Goal: Transaction & Acquisition: Purchase product/service

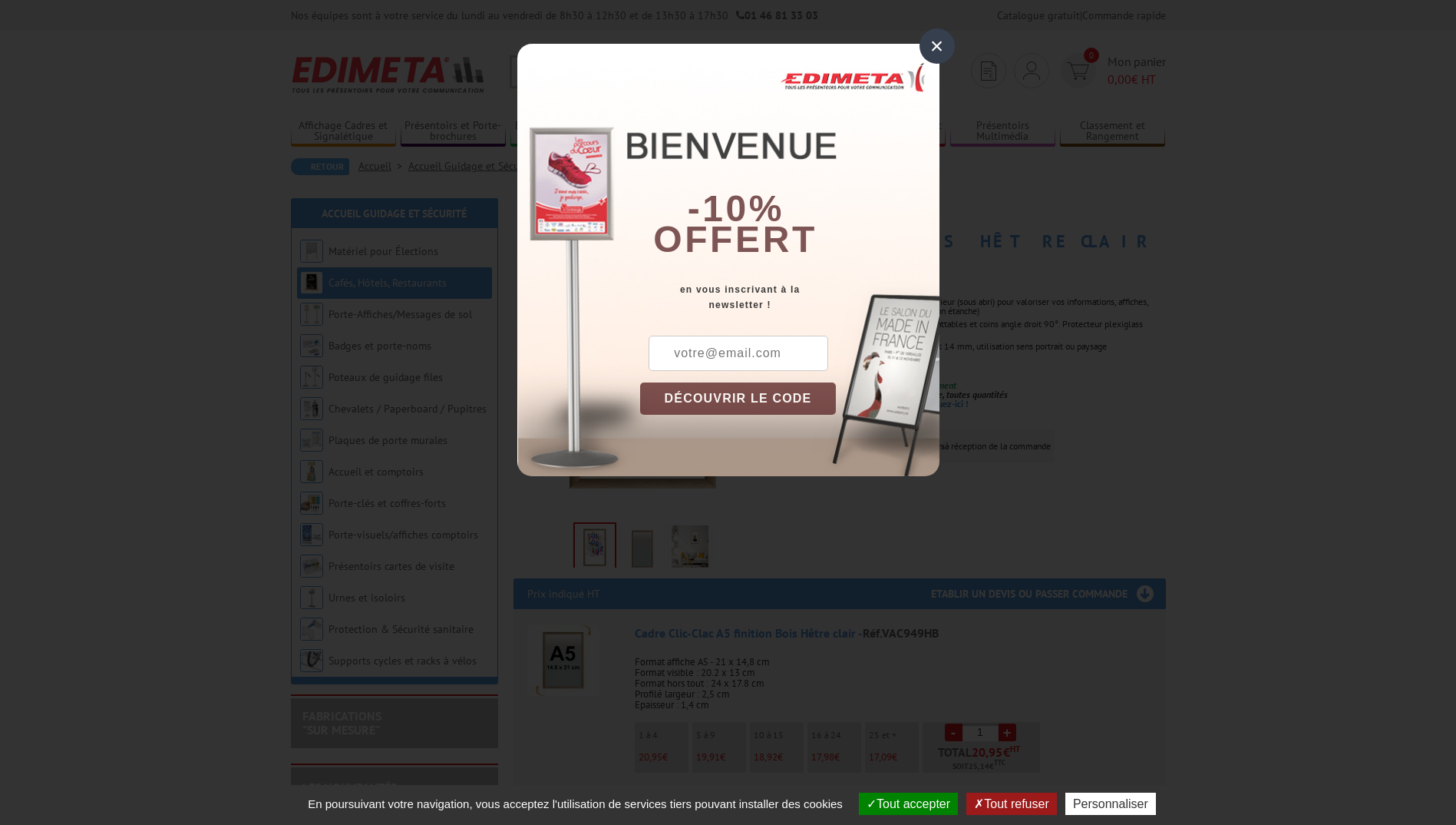
click at [936, 46] on div "×" at bounding box center [937, 46] width 36 height 36
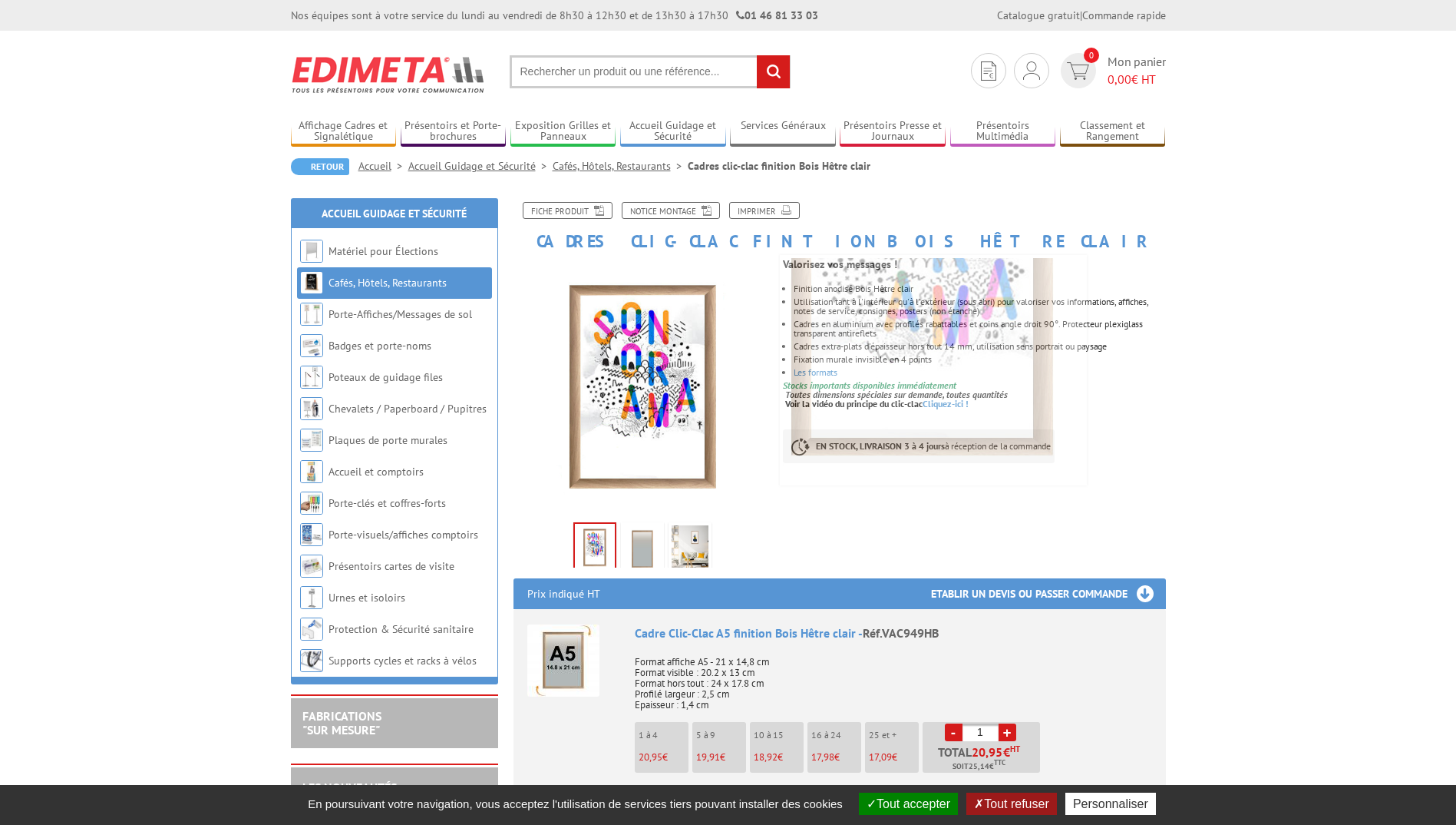
click at [636, 559] on img at bounding box center [642, 549] width 36 height 47
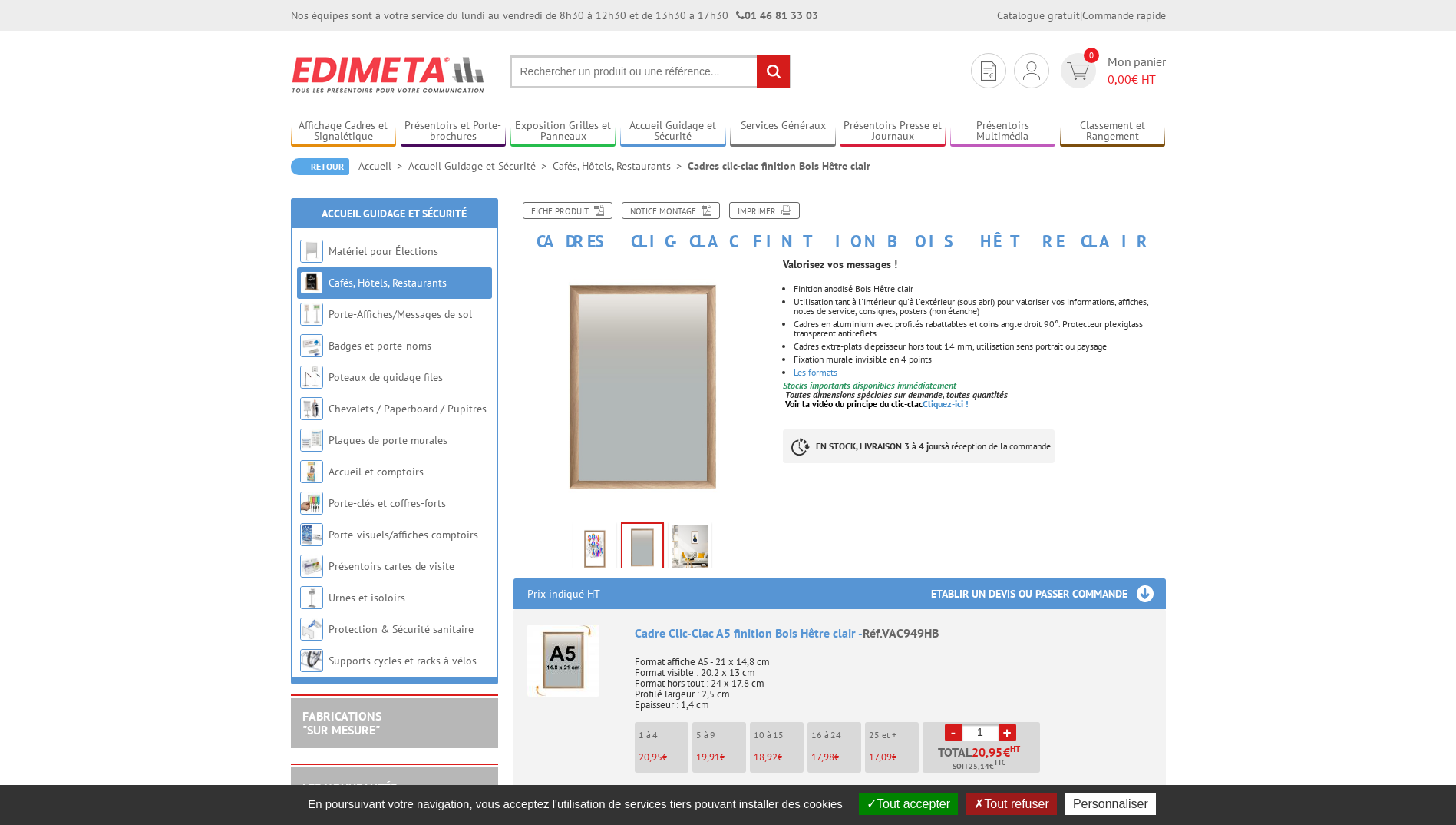
click at [687, 542] on img at bounding box center [690, 549] width 36 height 47
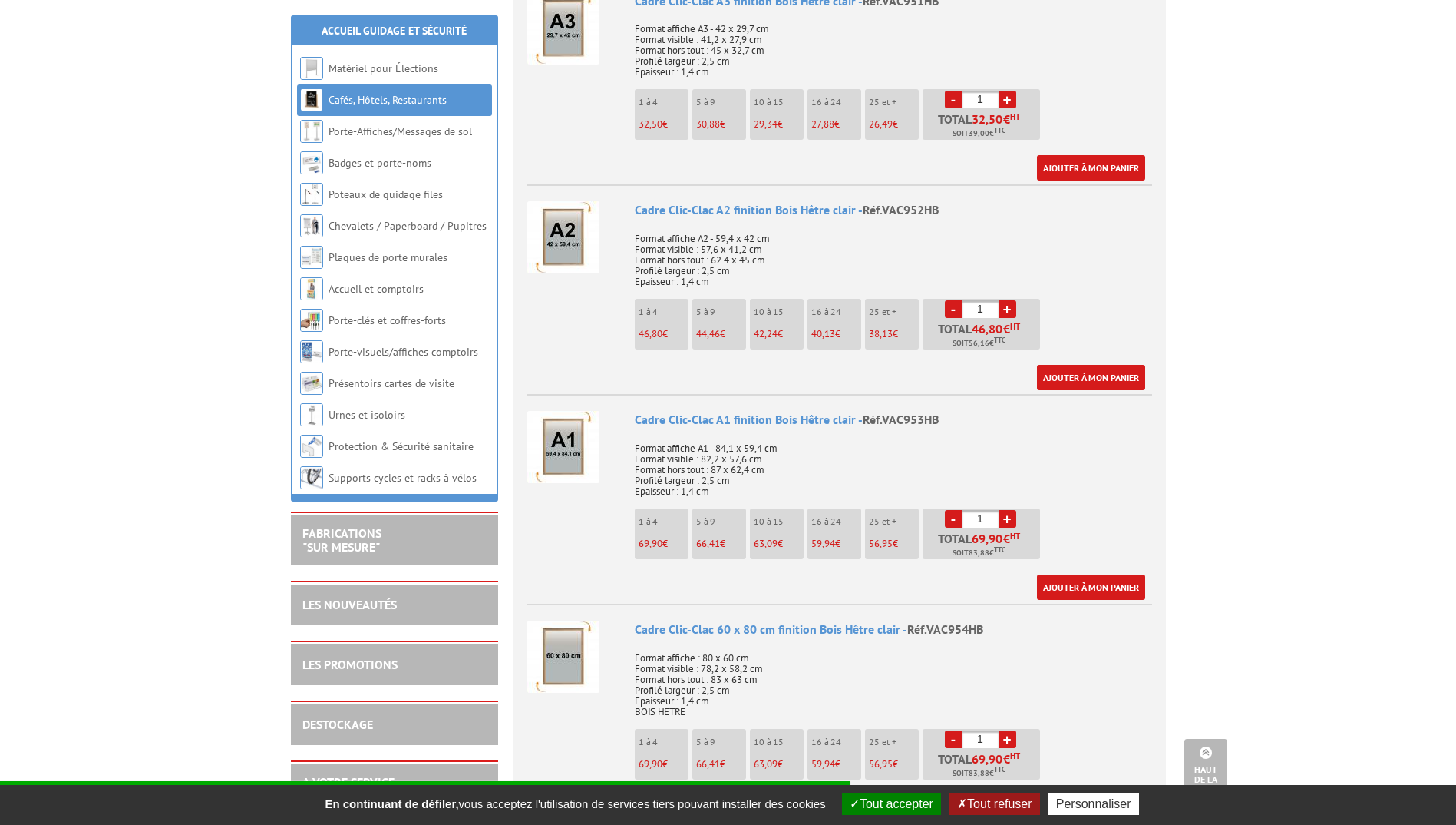
scroll to position [1076, 0]
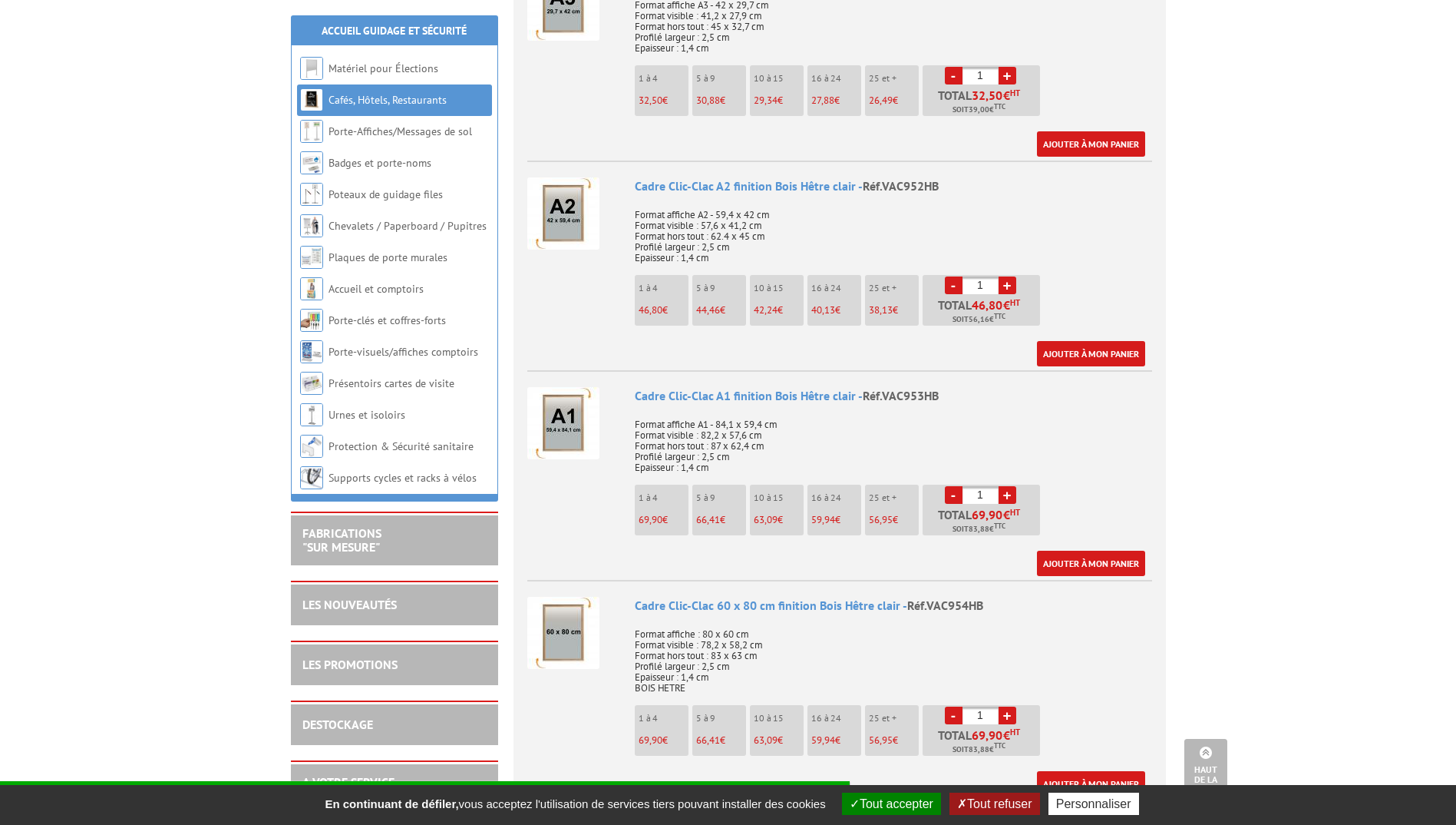
click at [1007, 490] on link "+" at bounding box center [1007, 494] width 17 height 17
type input "2"
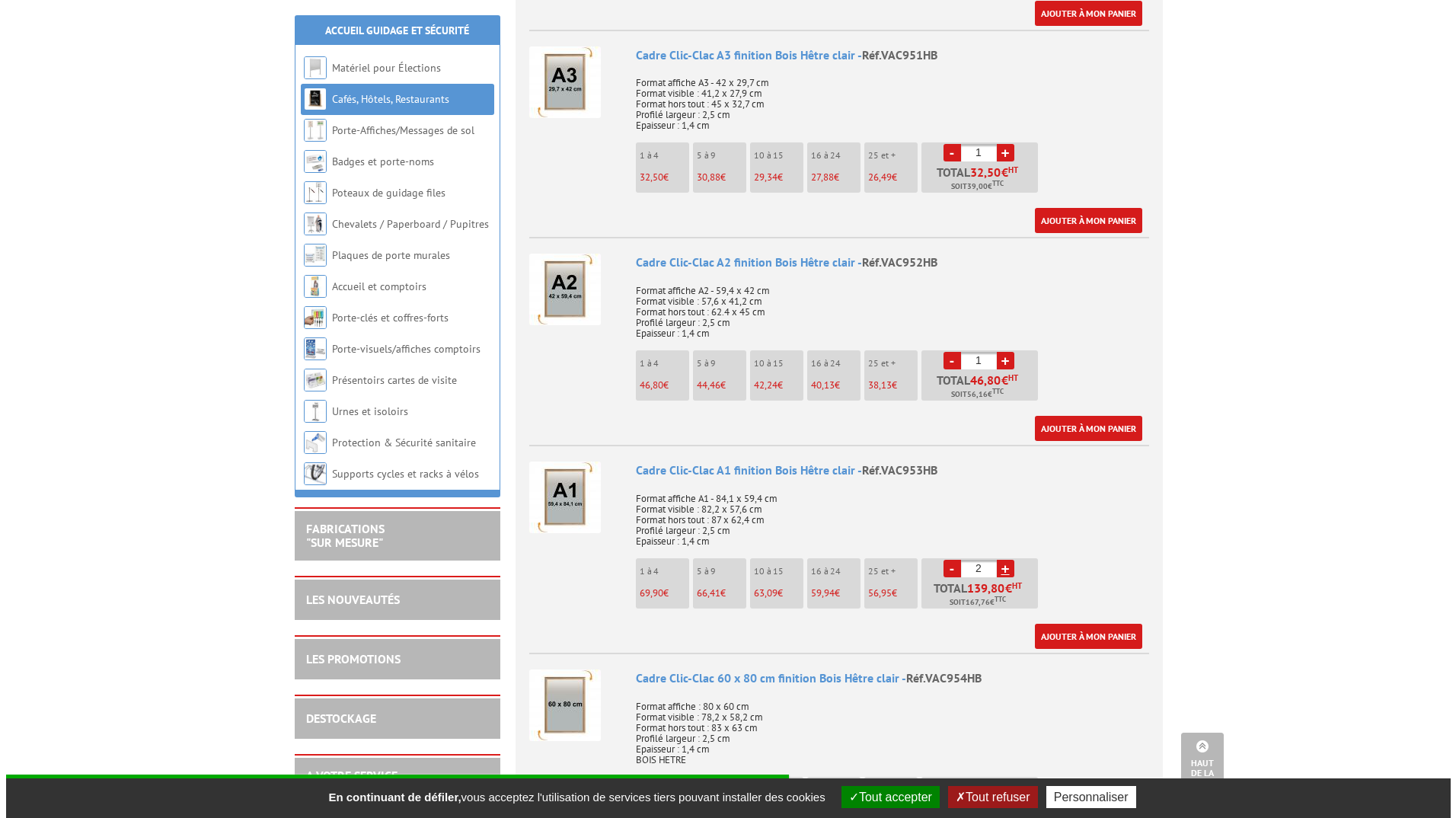
scroll to position [990, 0]
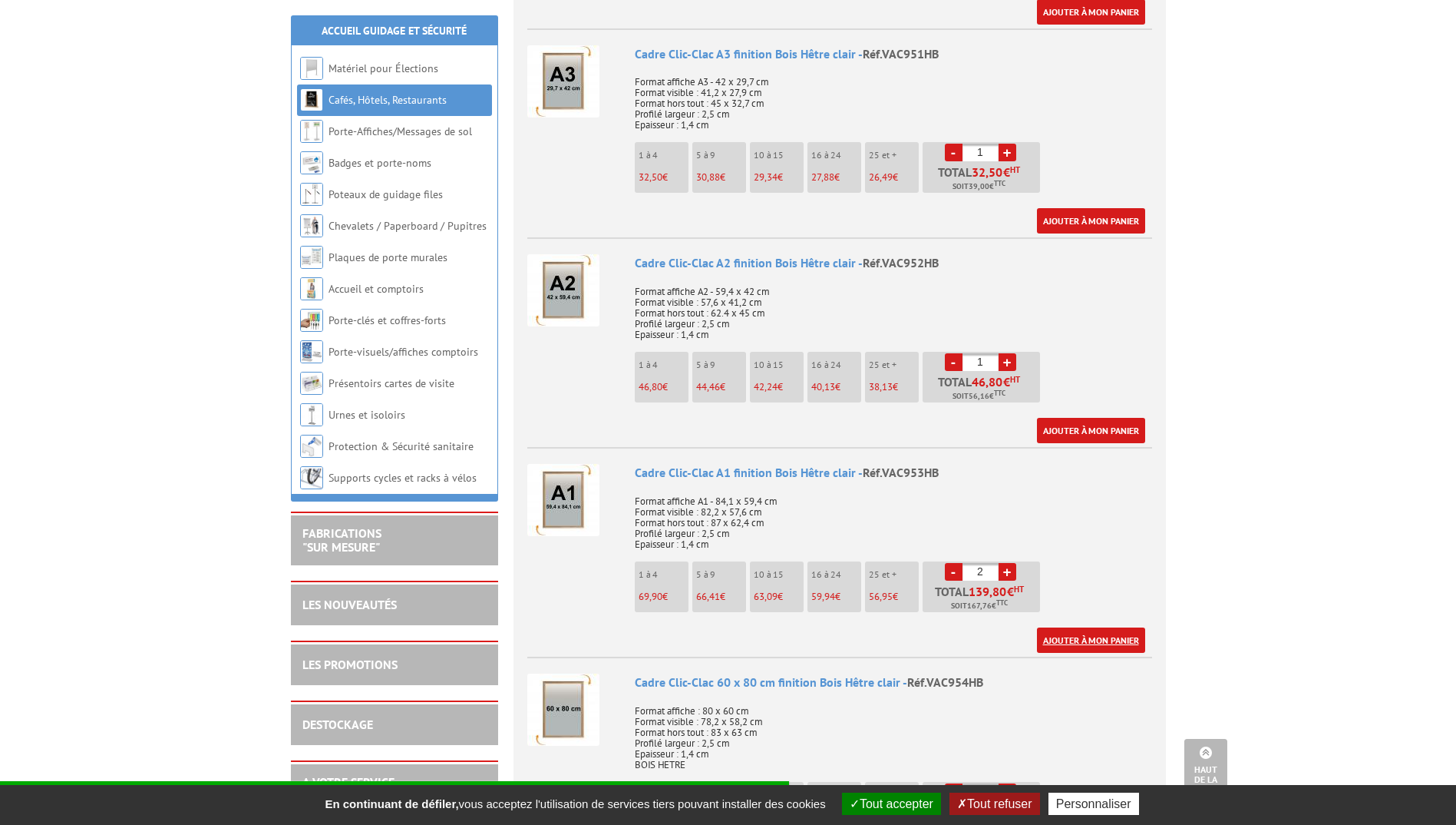
click at [1098, 636] on link "Ajouter à mon panier" at bounding box center [1091, 640] width 108 height 26
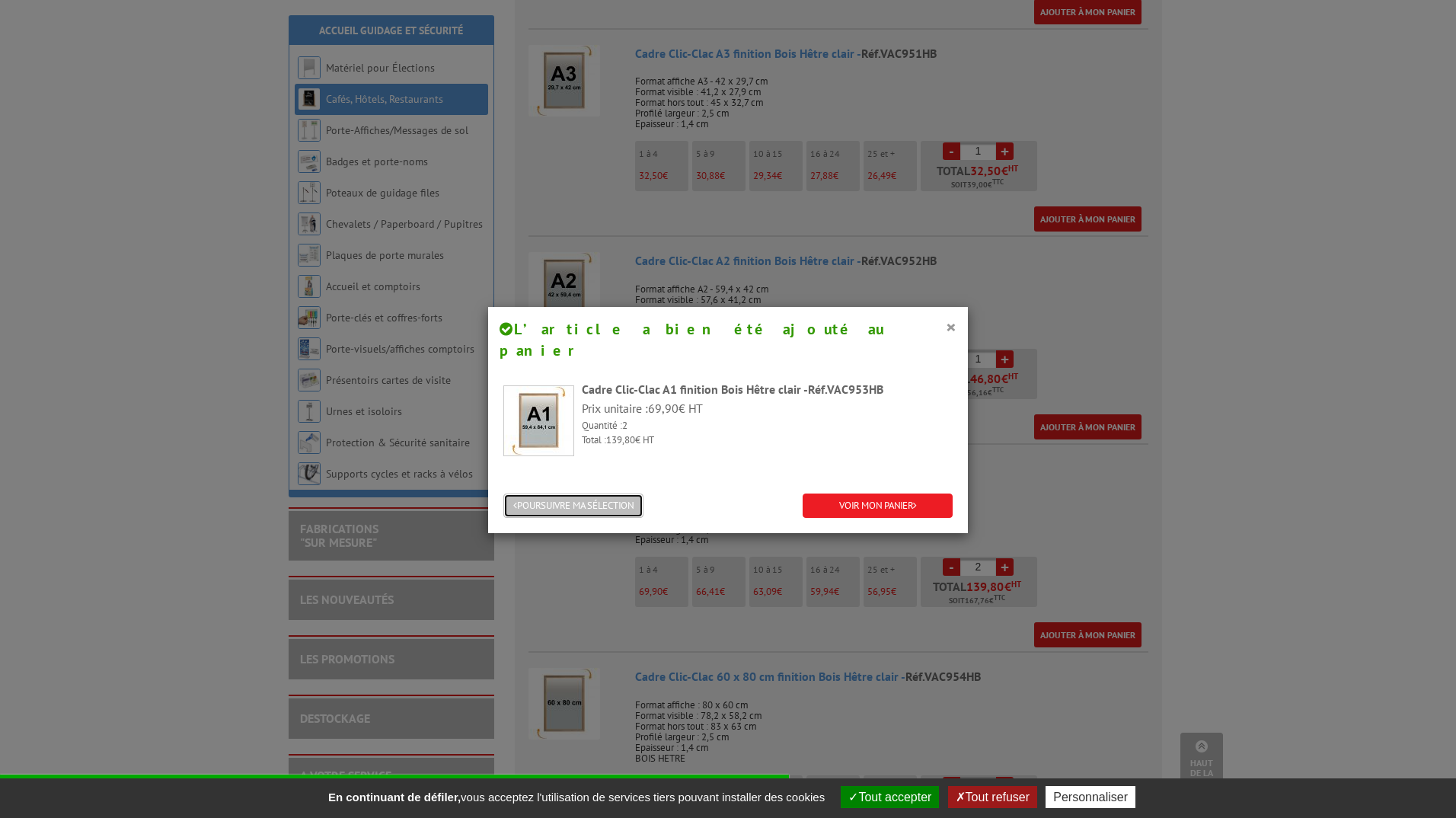
click at [607, 494] on button "POURSUIVRE MA SÉLECTION" at bounding box center [573, 506] width 140 height 25
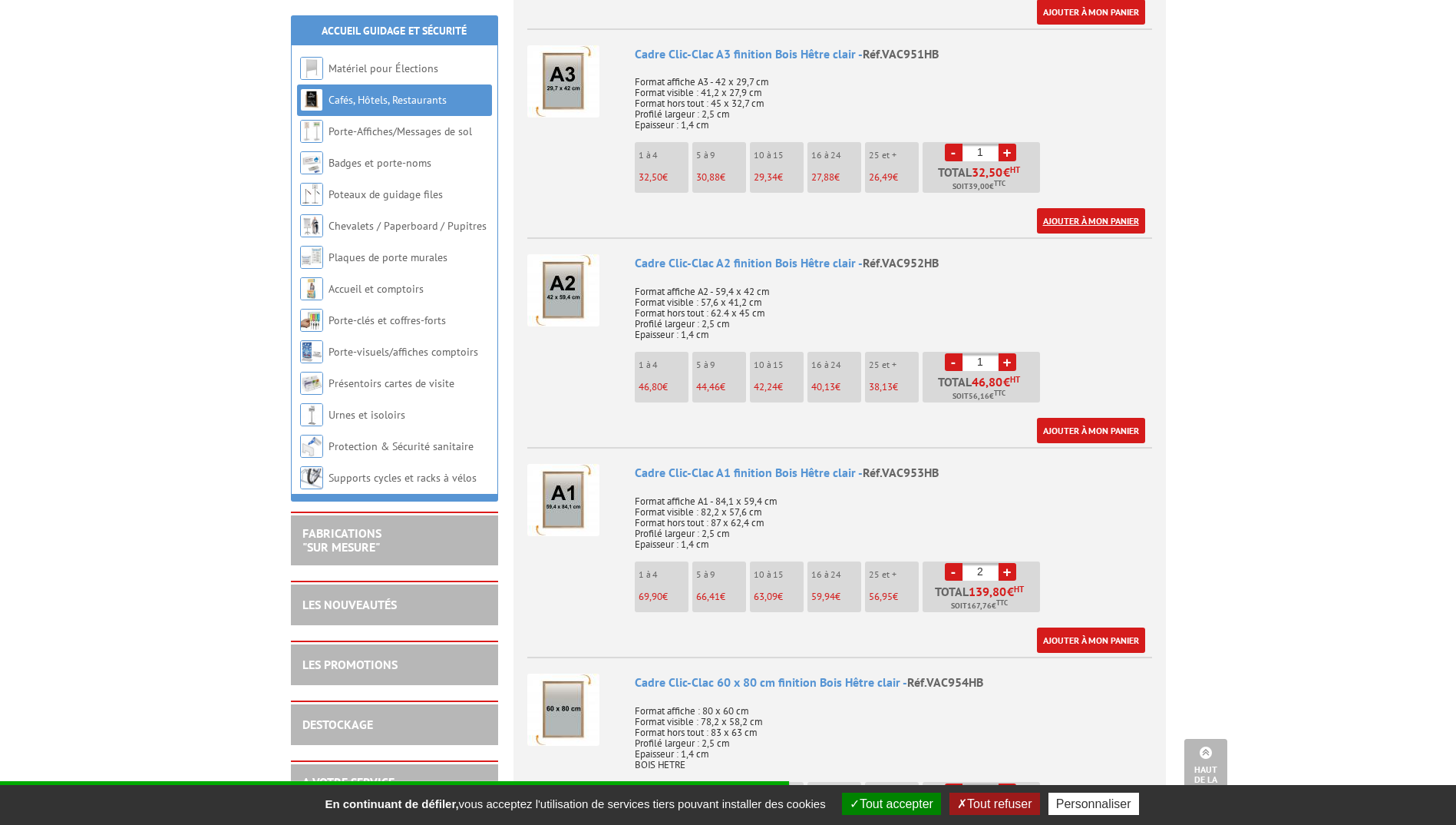
click at [1096, 219] on link "Ajouter à mon panier" at bounding box center [1091, 221] width 108 height 26
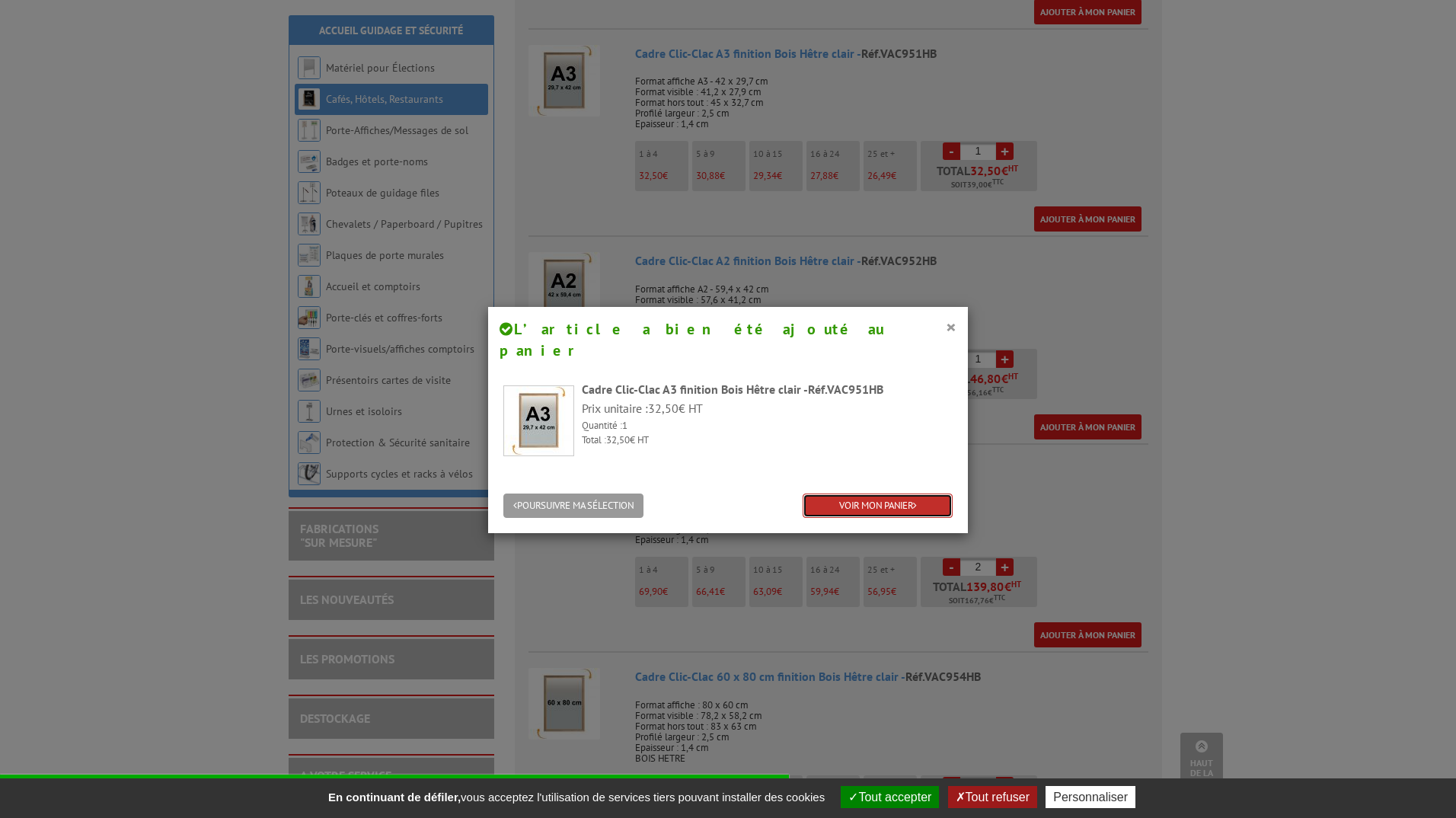
click at [897, 494] on link "VOIR MON PANIER" at bounding box center [878, 506] width 150 height 25
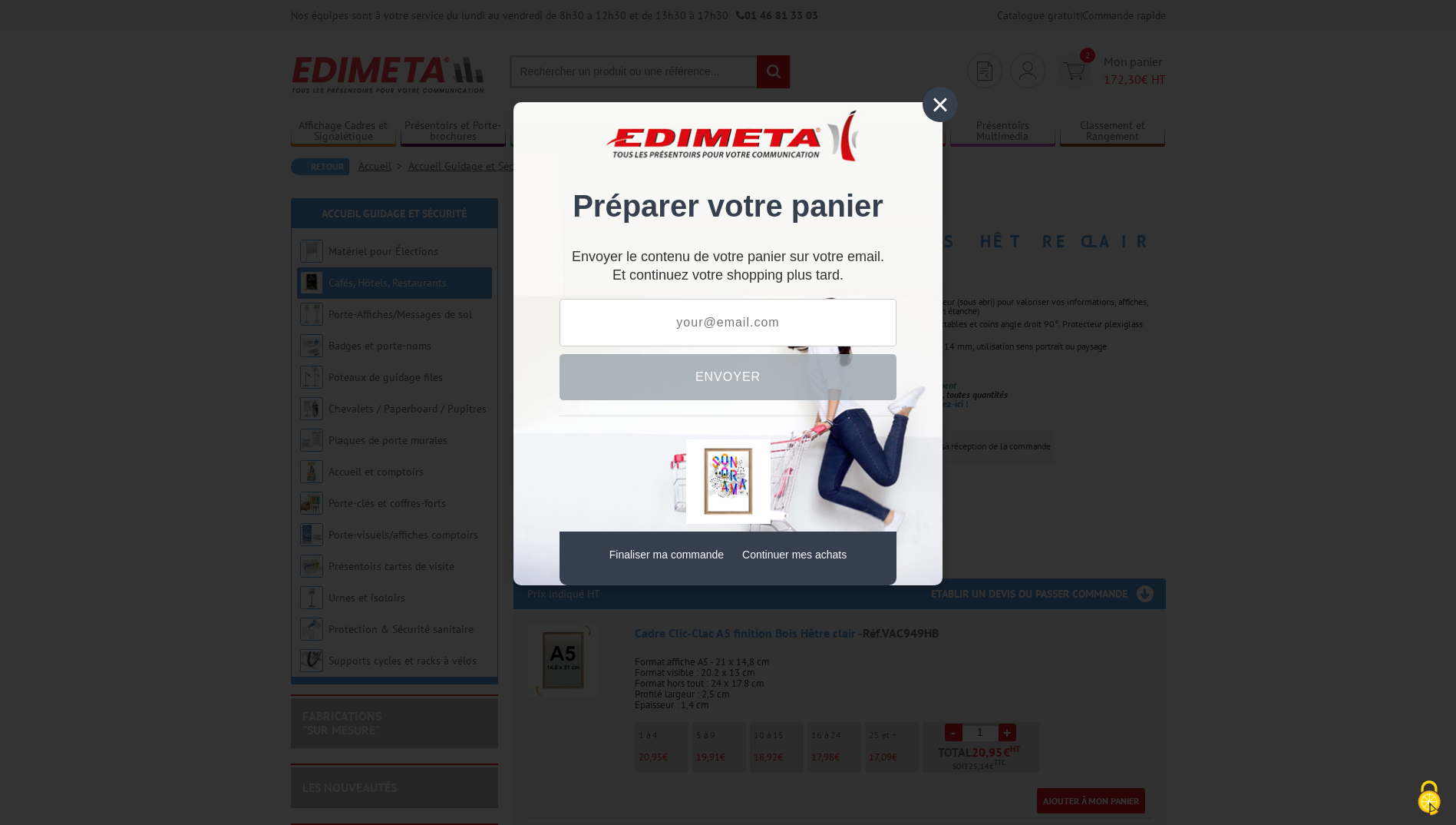
click at [940, 104] on div "×" at bounding box center [940, 104] width 36 height 36
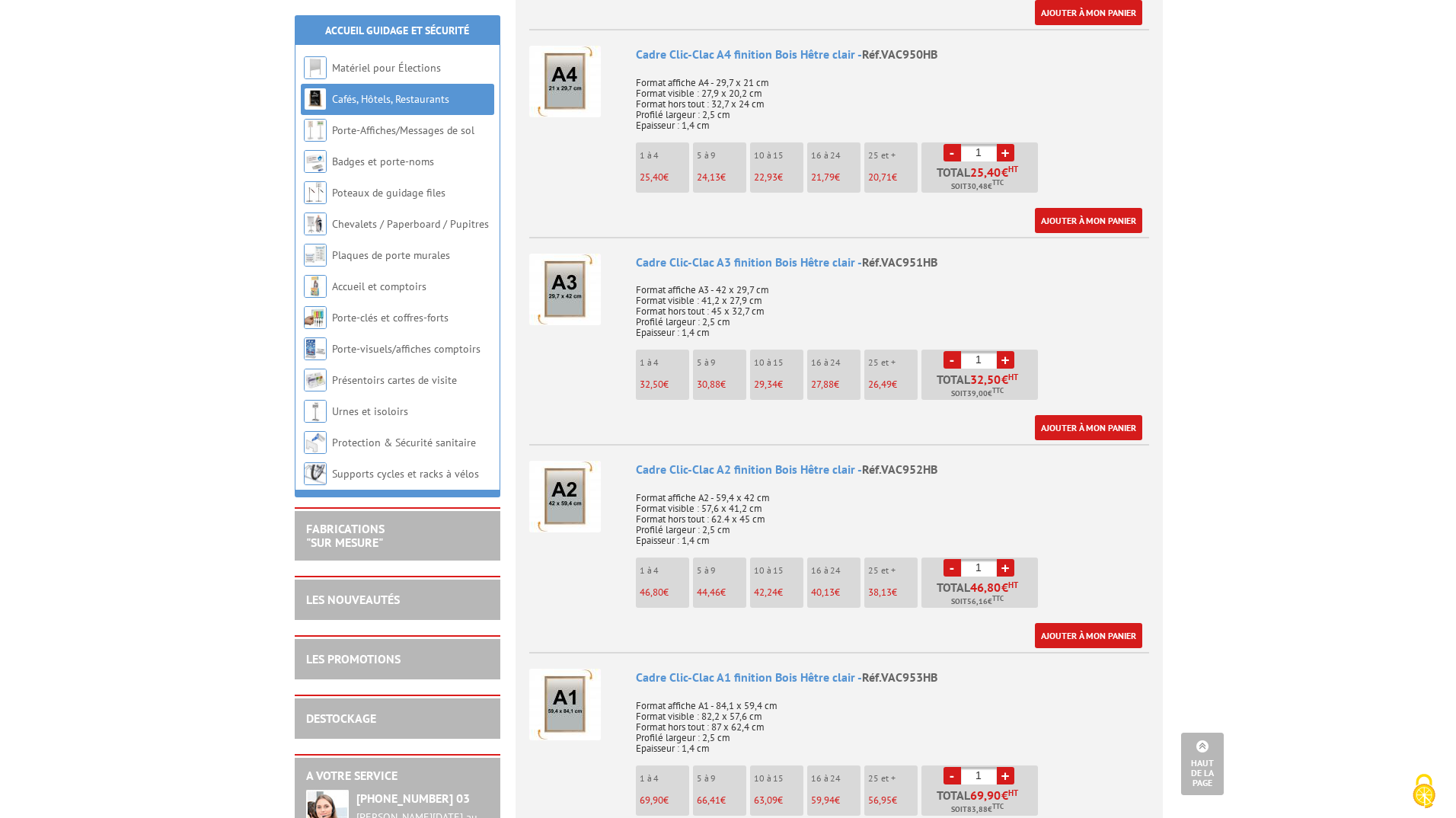
scroll to position [914, 0]
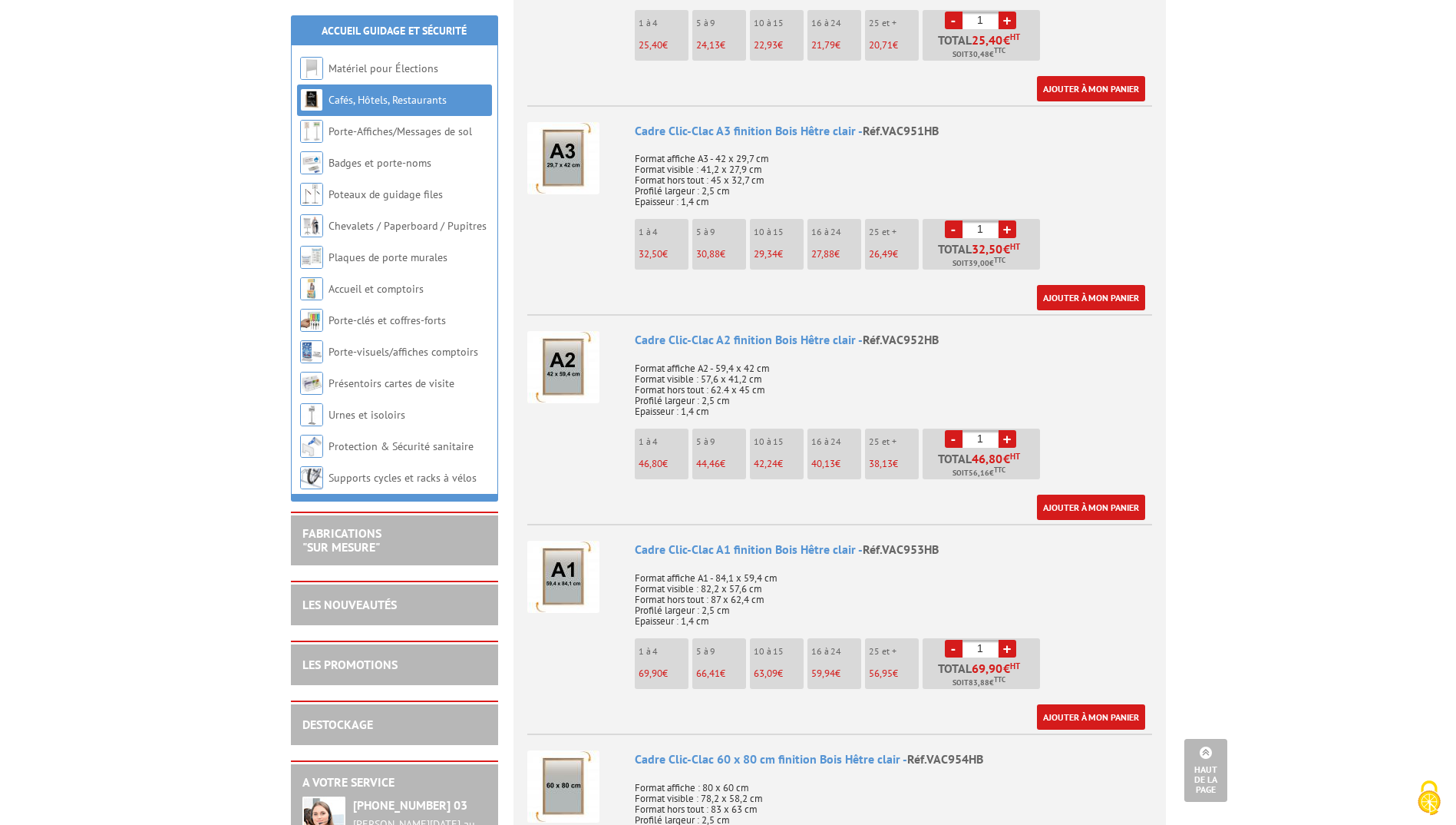
click at [1007, 655] on link "+" at bounding box center [1007, 648] width 17 height 17
type input "2"
click at [1055, 715] on link "Ajouter à mon panier" at bounding box center [1091, 717] width 108 height 26
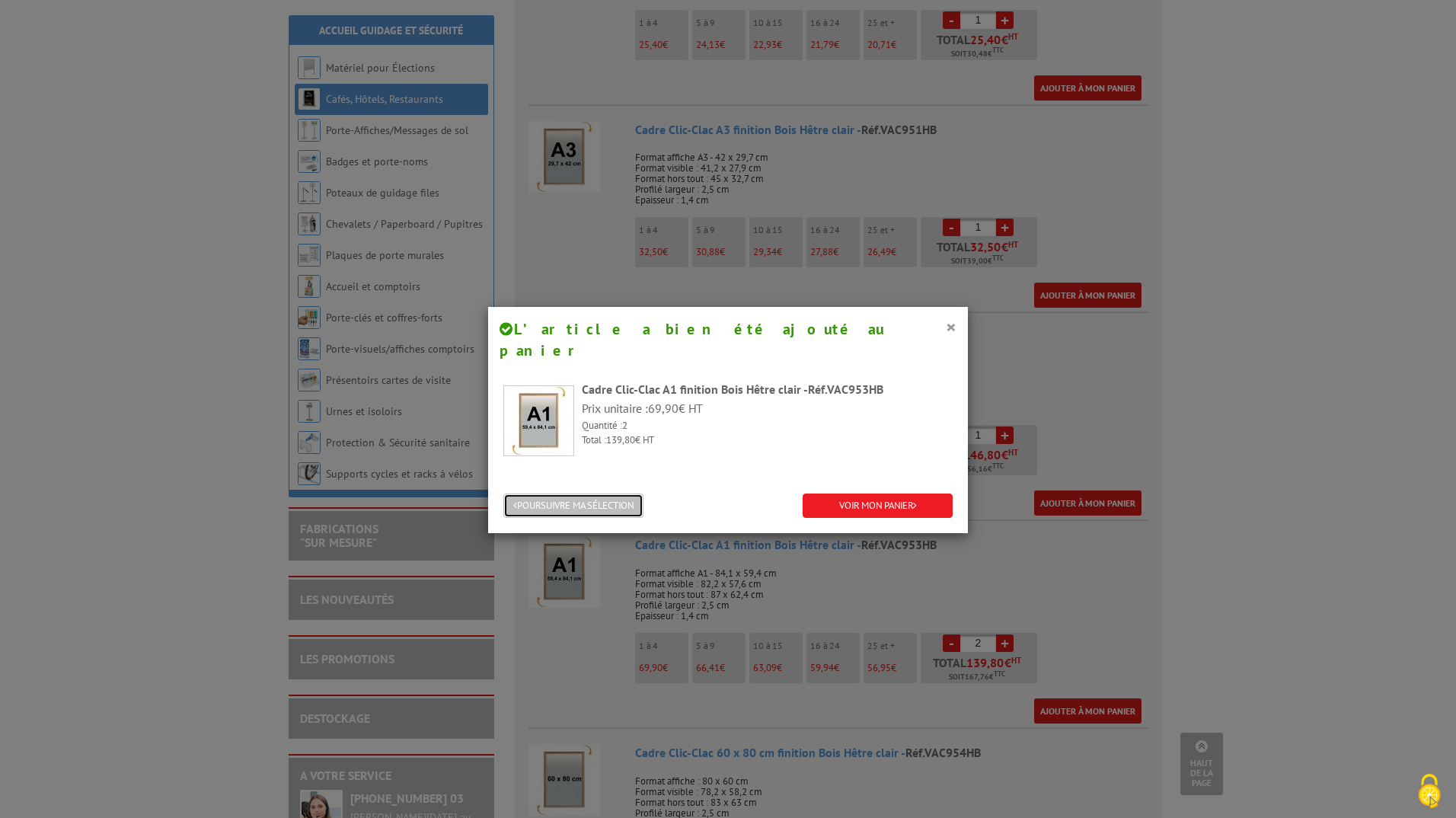
click at [588, 494] on button "POURSUIVRE MA SÉLECTION" at bounding box center [573, 506] width 140 height 25
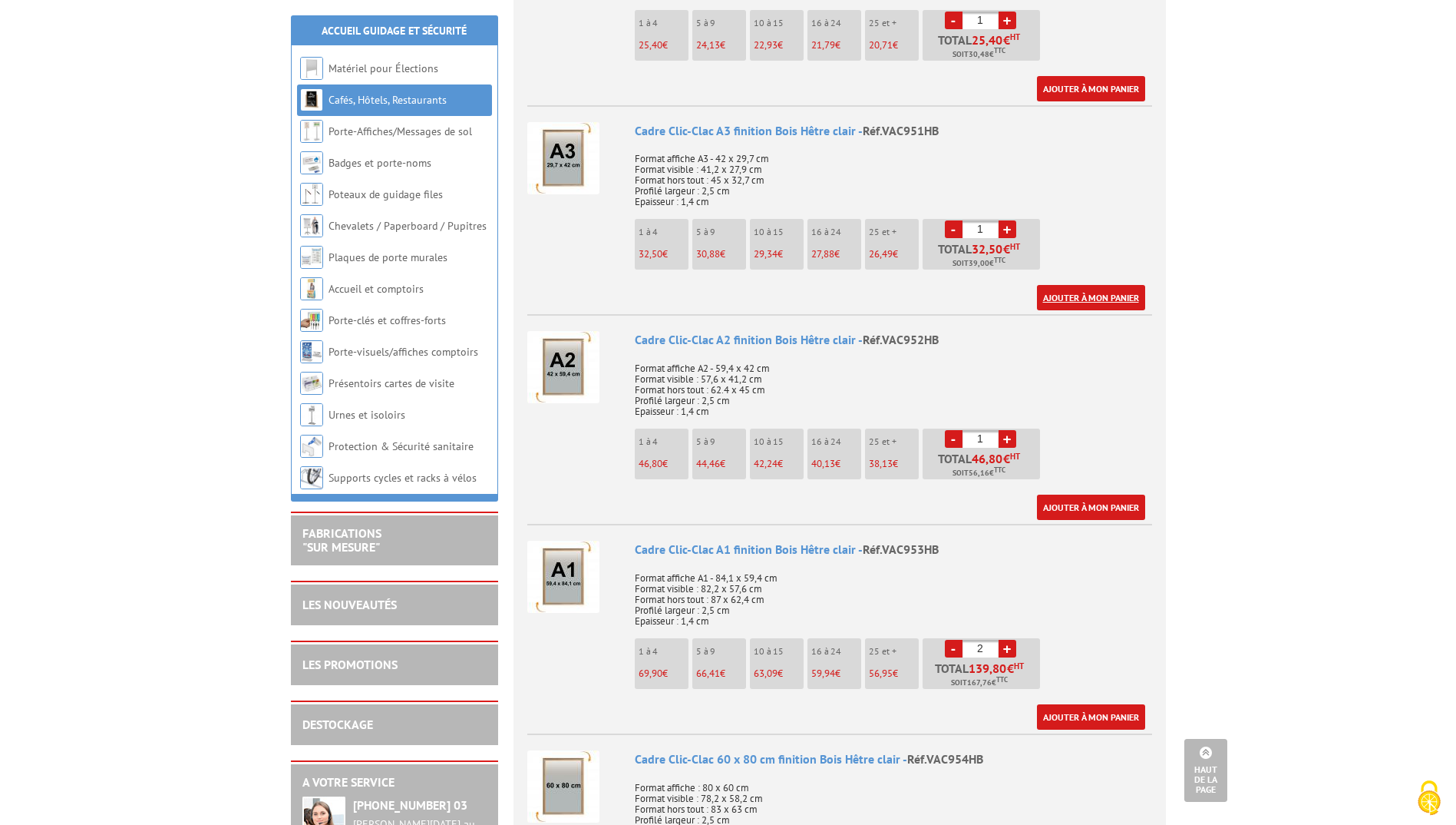
click at [1106, 290] on link "Ajouter à mon panier" at bounding box center [1091, 298] width 108 height 26
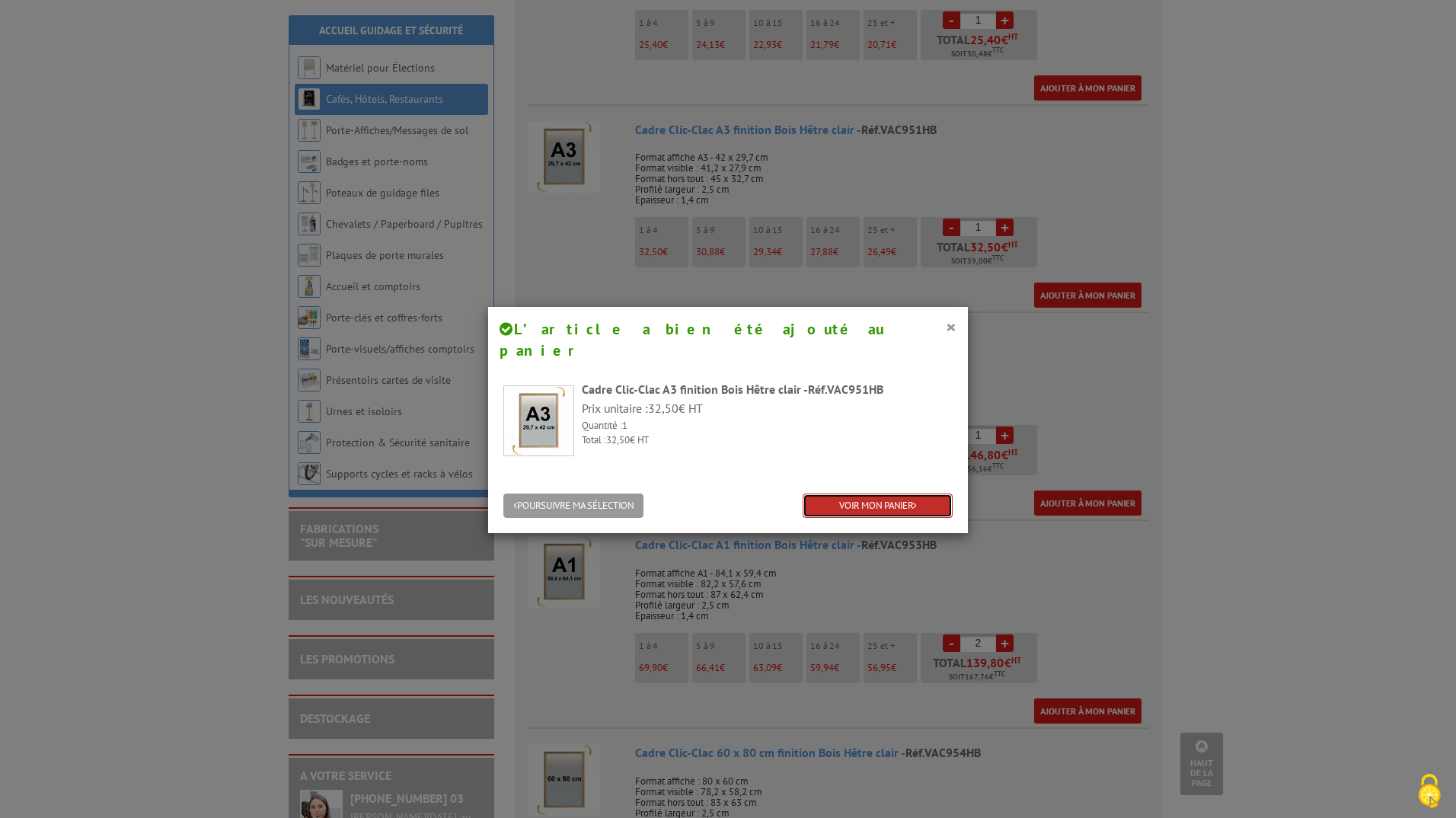
click at [935, 494] on link "VOIR MON PANIER" at bounding box center [878, 506] width 150 height 25
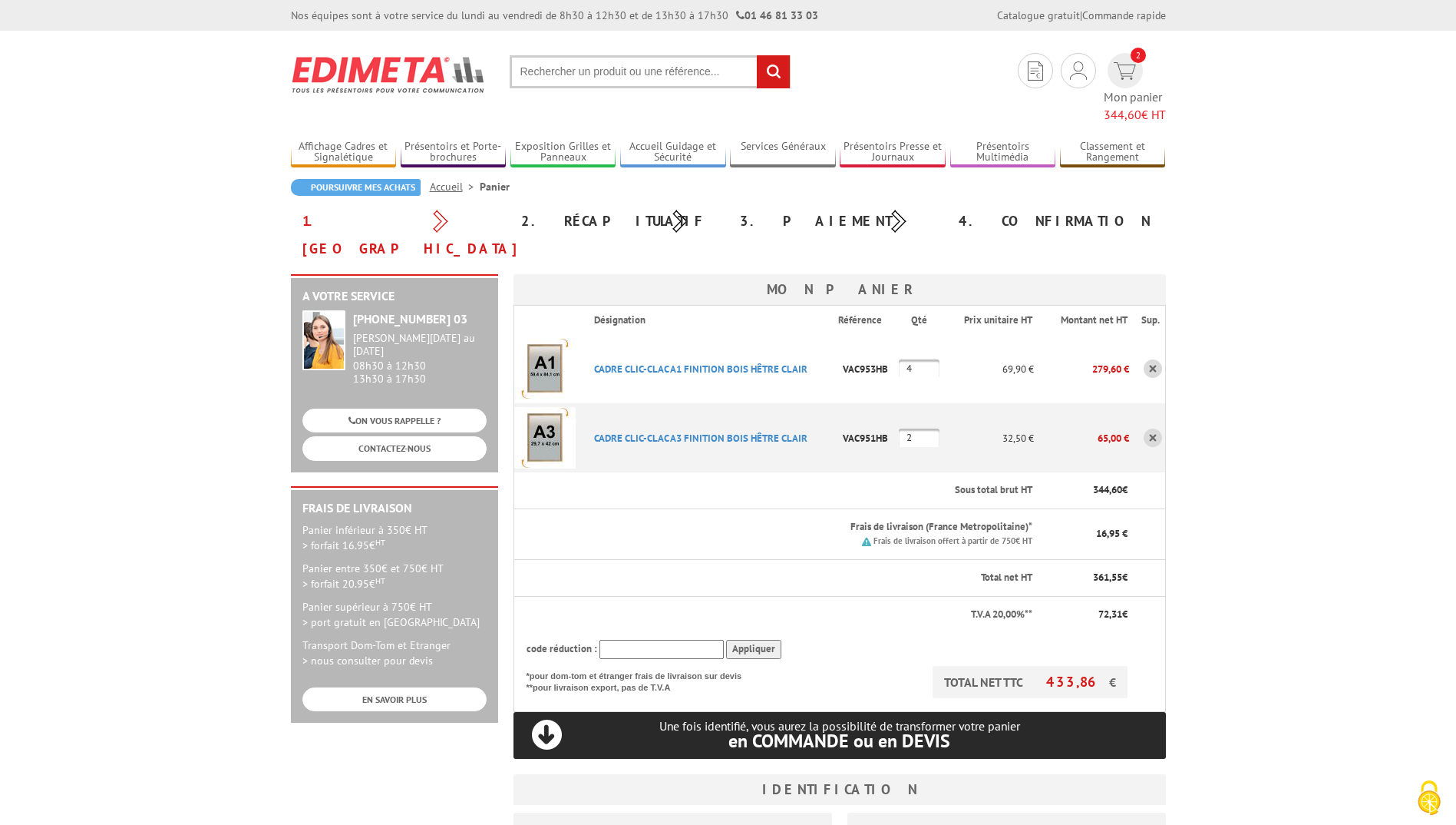
drag, startPoint x: 924, startPoint y: 324, endPoint x: 853, endPoint y: 331, distance: 71.3
click at [853, 334] on tr "CADRE CLIC-CLAC A1 FINITION BOIS HêTRE CLAIR Code promo non activable pour cet …" at bounding box center [839, 368] width 651 height 69
type input "2"
drag, startPoint x: 921, startPoint y: 391, endPoint x: 851, endPoint y: 402, distance: 70.9
click at [851, 403] on tr "CADRE CLIC-CLAC A3 FINITION BOIS HêTRE CLAIR Code promo non activable pour cet …" at bounding box center [839, 438] width 651 height 69
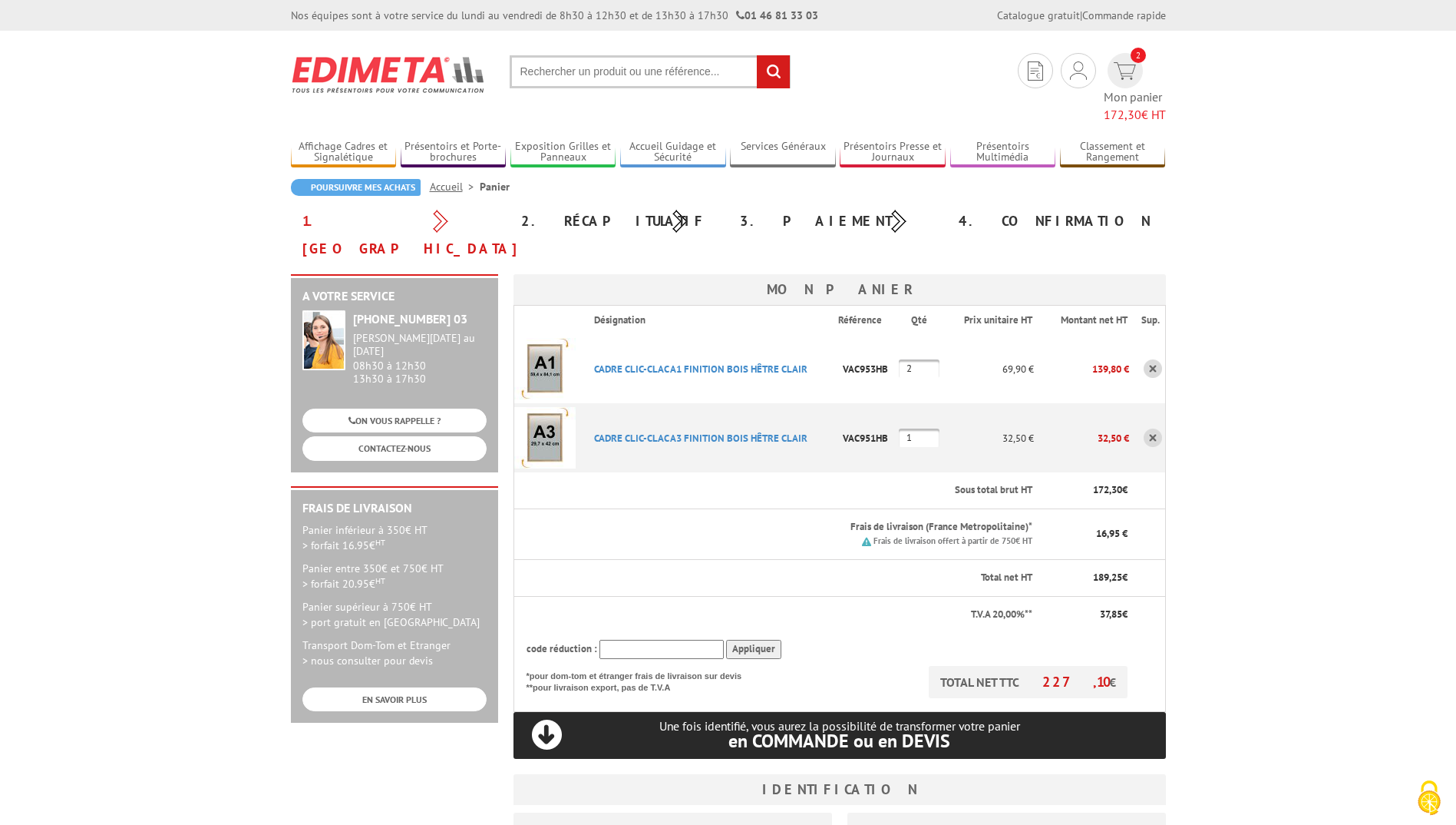
type input "1"
click at [1318, 521] on body "Nos équipes sont à votre service du lundi au vendredi de 8h30 à 12h30 et de 13h…" at bounding box center [728, 704] width 1456 height 1408
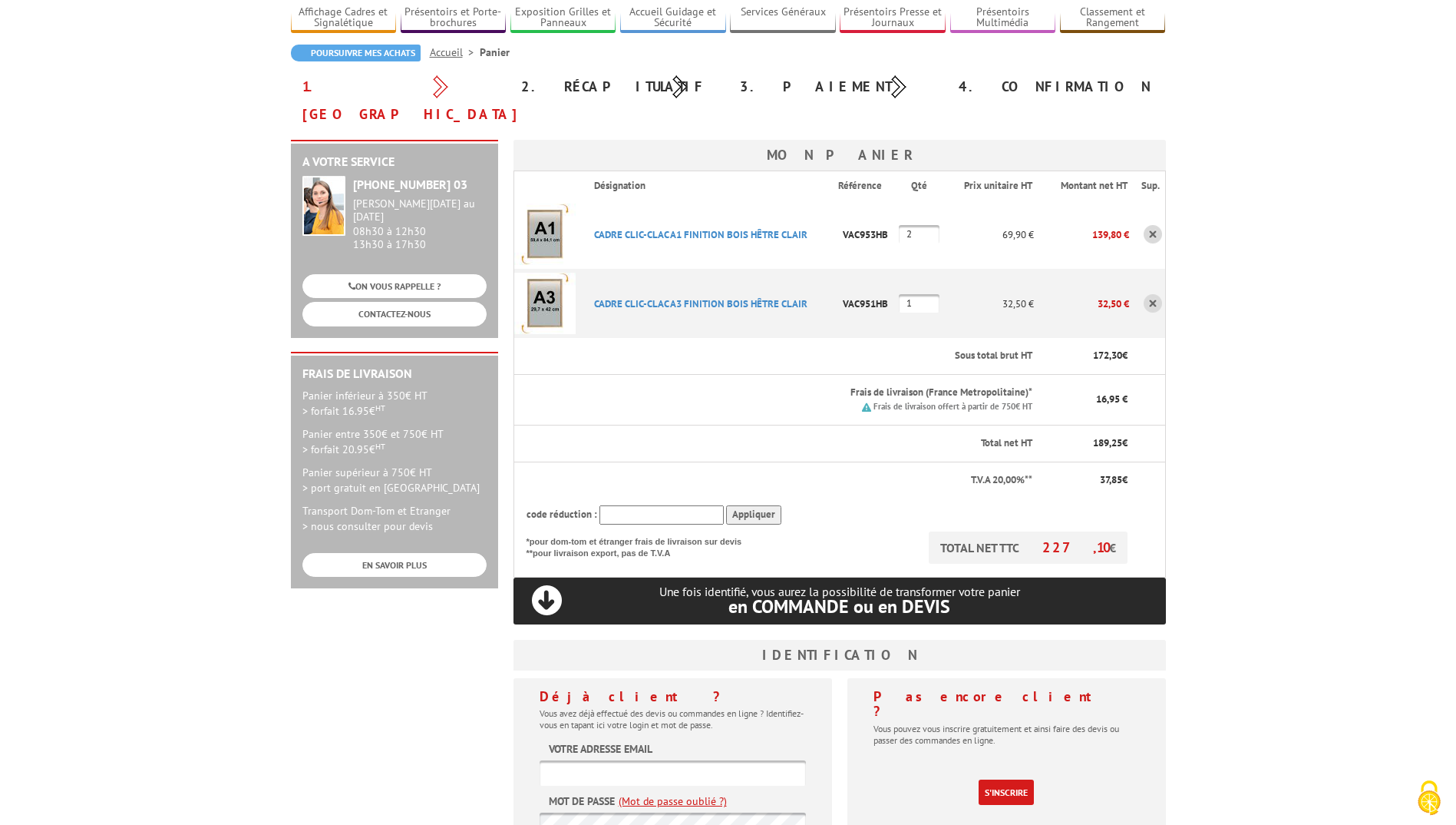
scroll to position [231, 0]
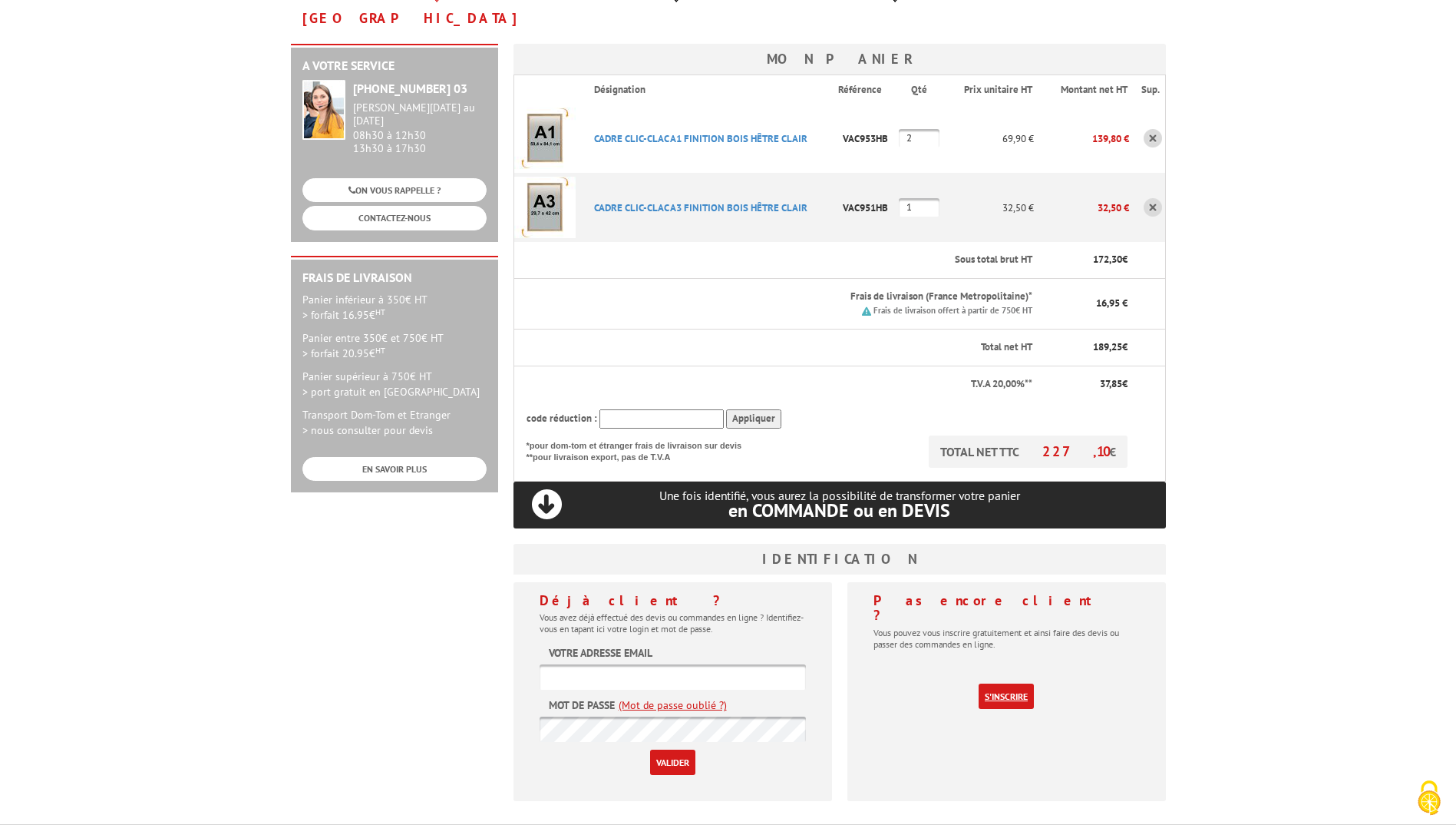
click at [994, 684] on link "S'inscrire" at bounding box center [1006, 696] width 56 height 26
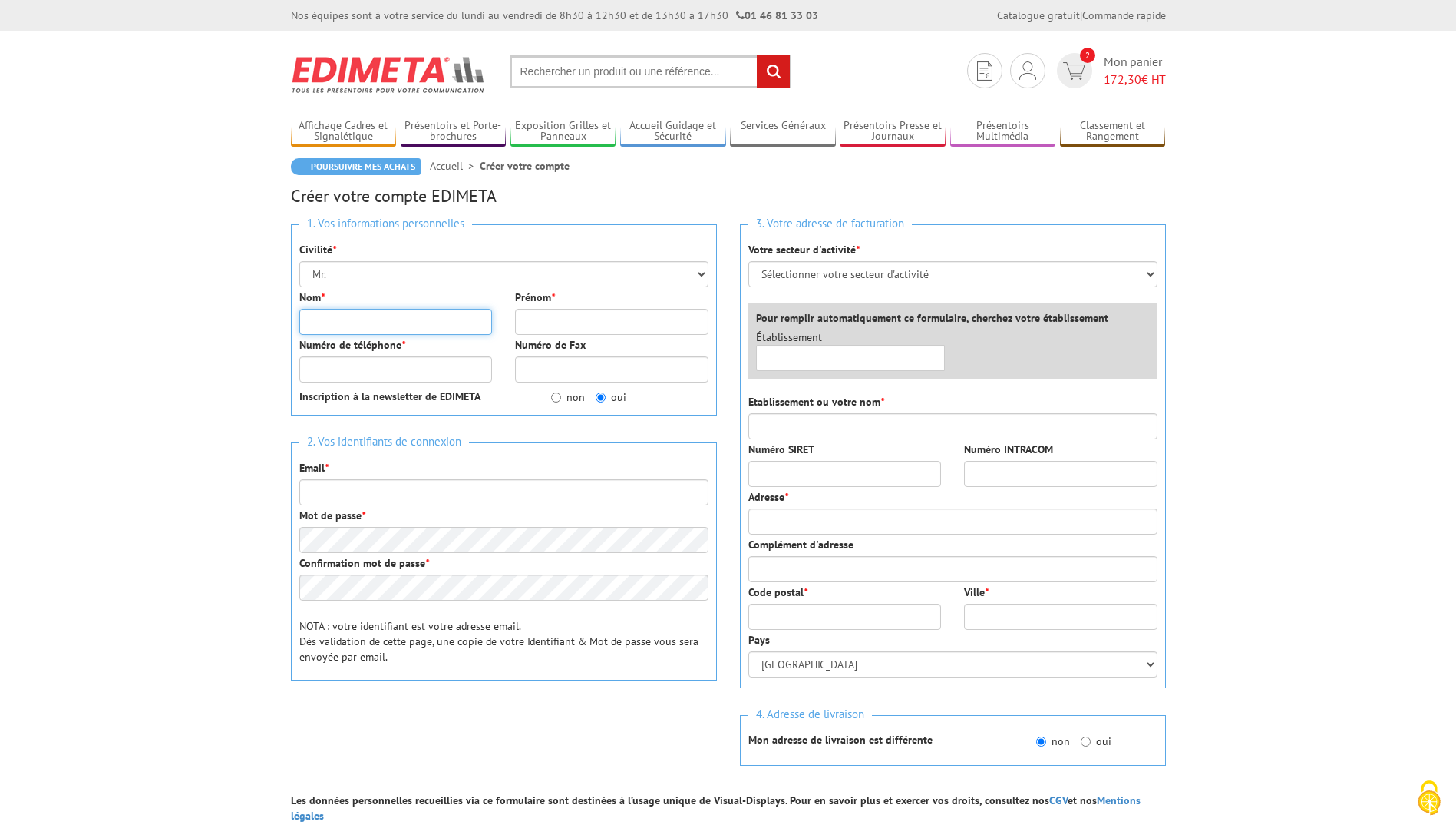
click at [391, 325] on input "Nom *" at bounding box center [396, 322] width 193 height 26
type input "blin"
type input "[PERSON_NAME]"
type input "0676666698"
type input "olivier.blin@sanofi.com"
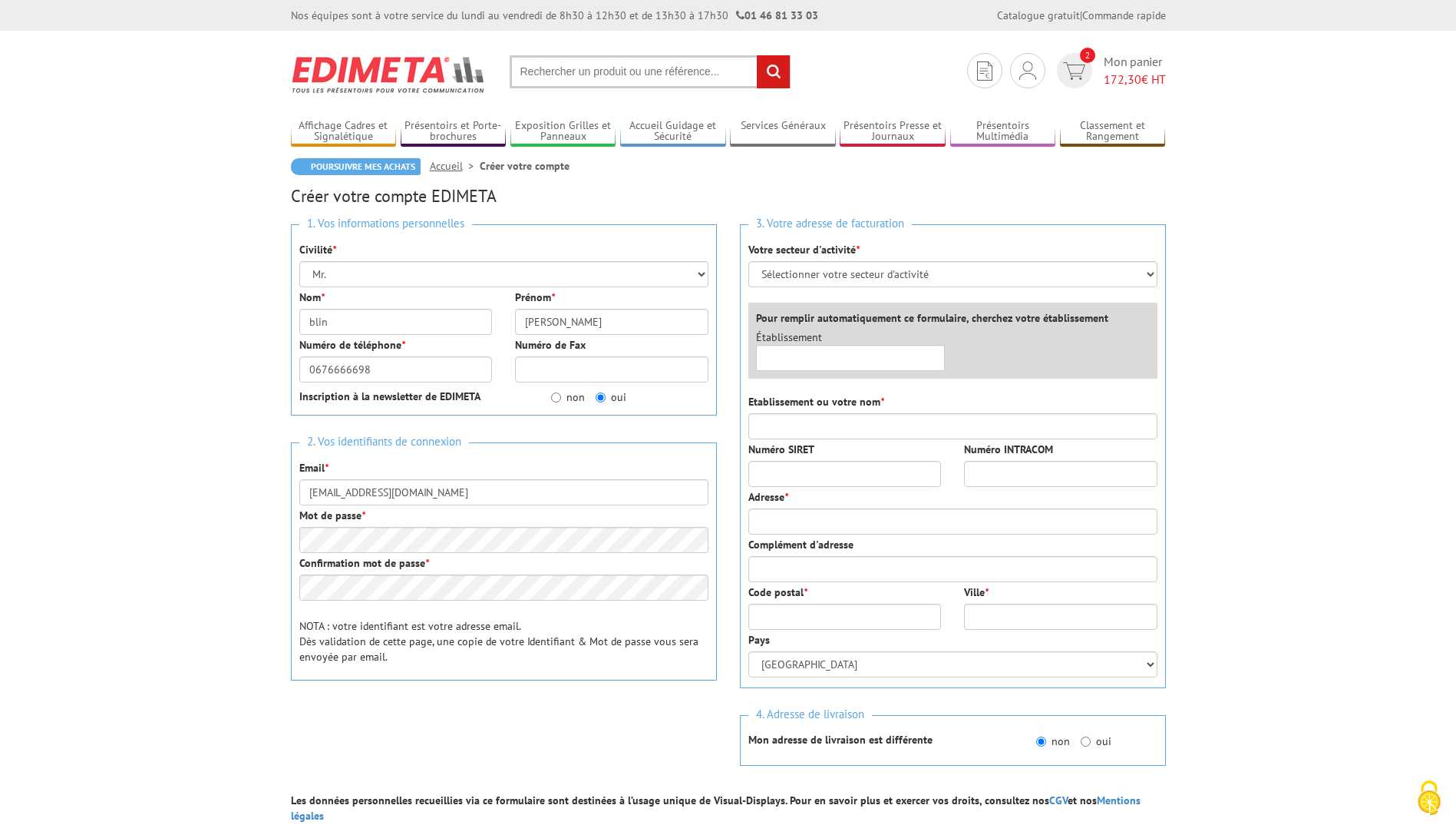
type input "SANOFI"
type input "94250"
type input "GENTILLY"
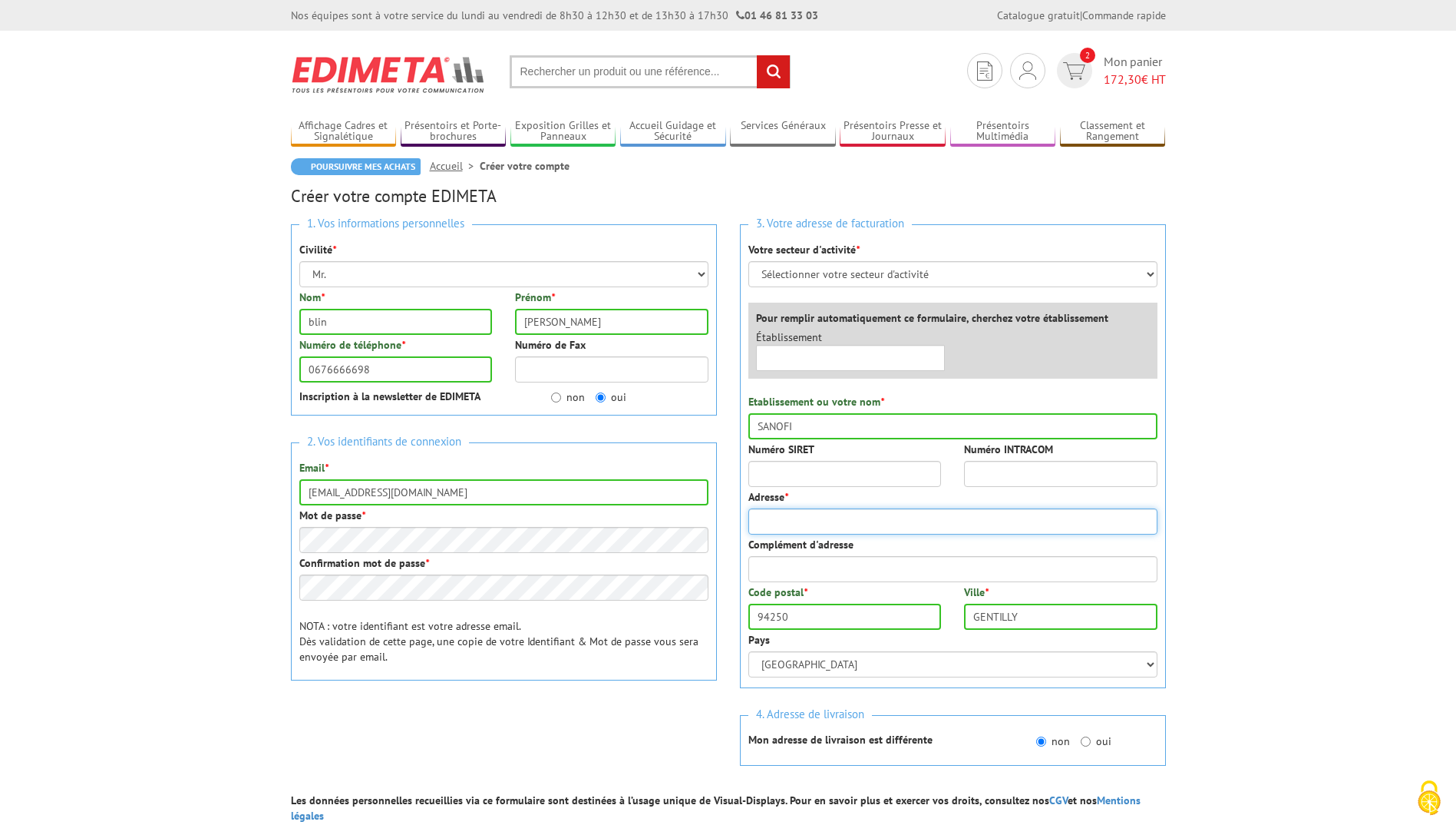
type input "16 rue des pres"
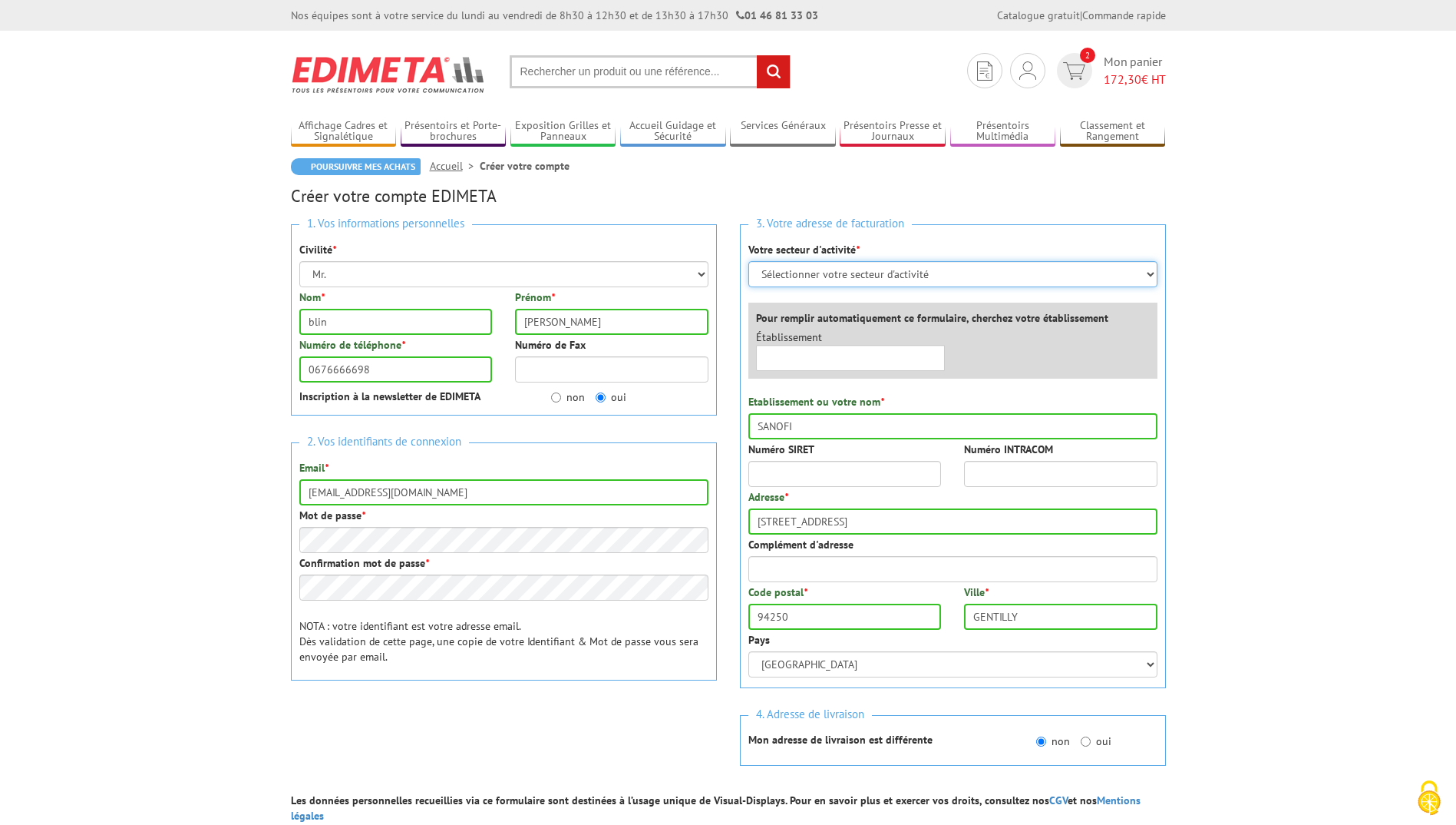
click at [953, 272] on select "Sélectionner votre secteur d'activité Administrations et collectivités Magasins…" at bounding box center [952, 273] width 409 height 26
select select "878"
click at [748, 261] on select "Sélectionner votre secteur d'activité Administrations et collectivités Magasins…" at bounding box center [952, 273] width 409 height 26
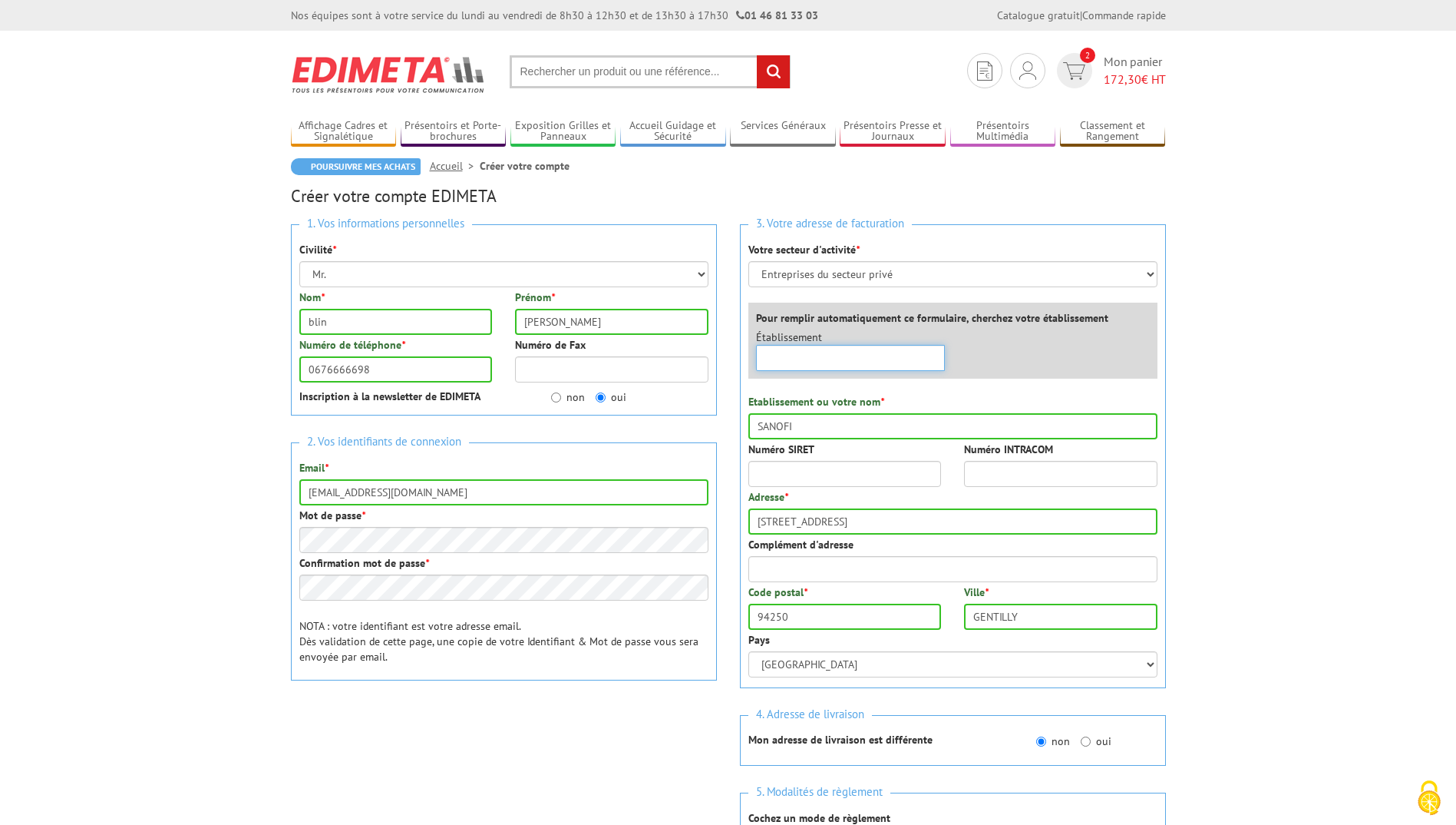
click at [868, 357] on input "text" at bounding box center [851, 357] width 190 height 26
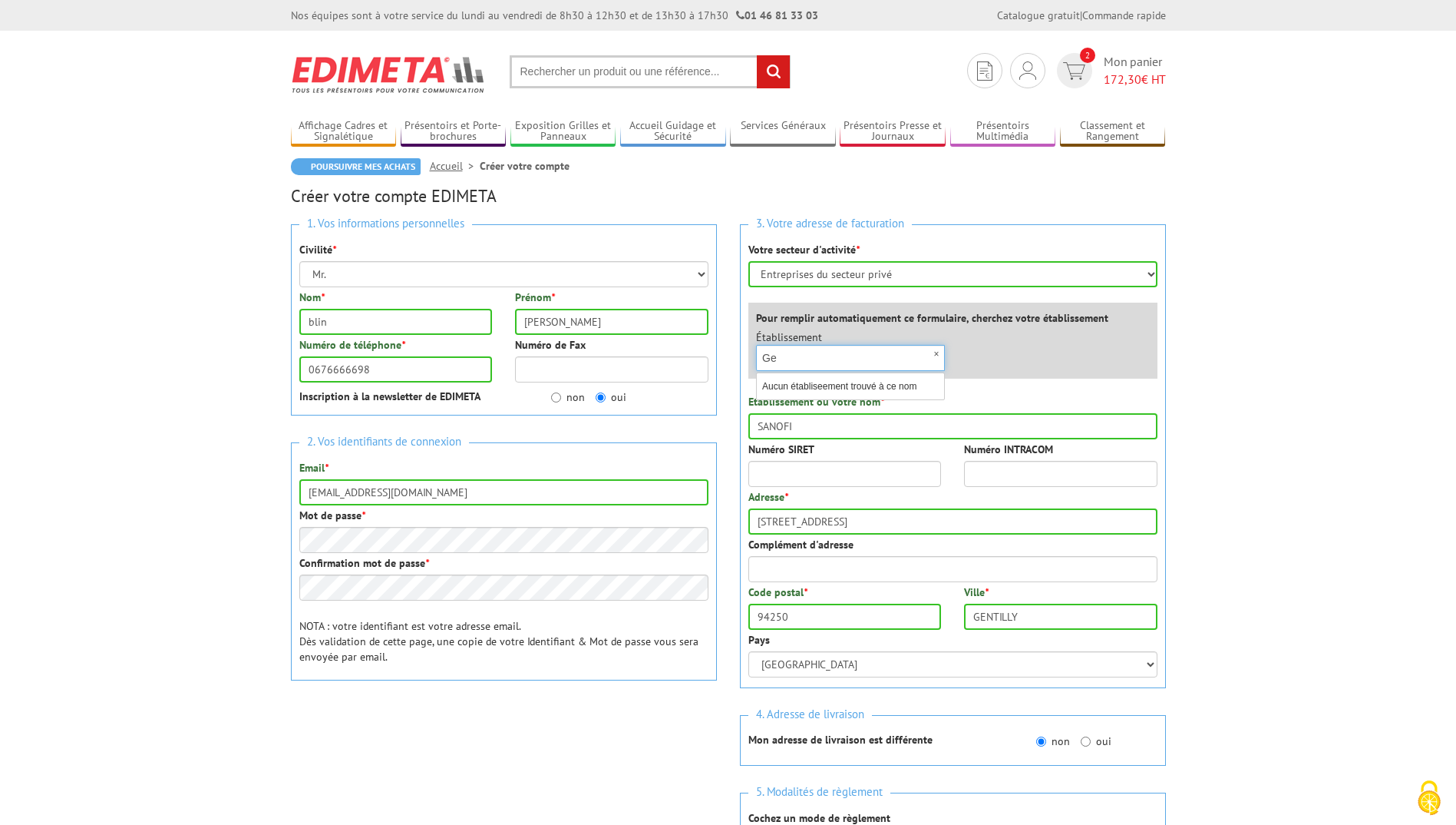
type input "G"
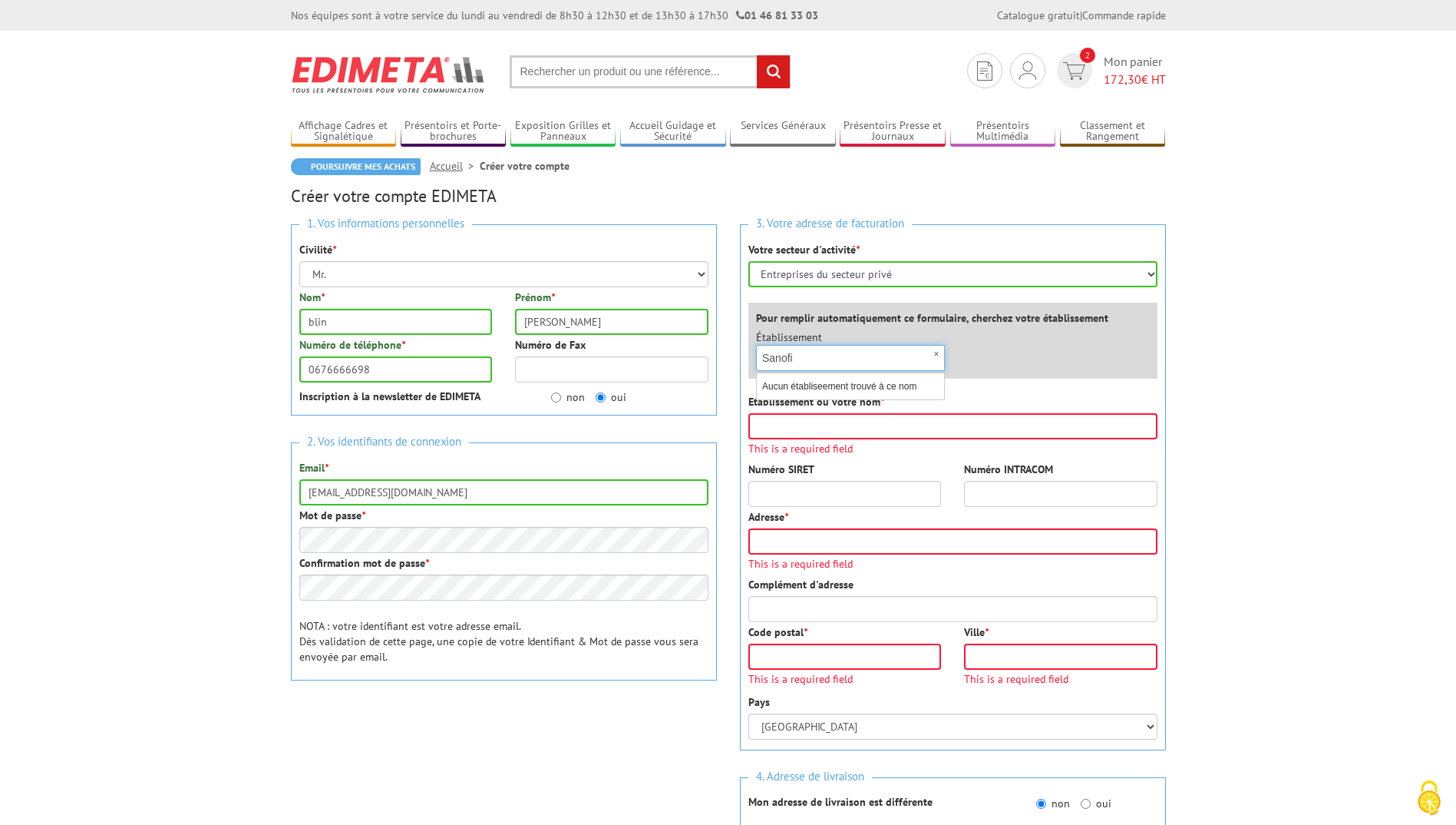
type input "Sanofi"
click at [451, 459] on div "2. Vos identifiants de connexion Email * olivier.blin@sanofi.com Mot de passe *…" at bounding box center [504, 561] width 426 height 238
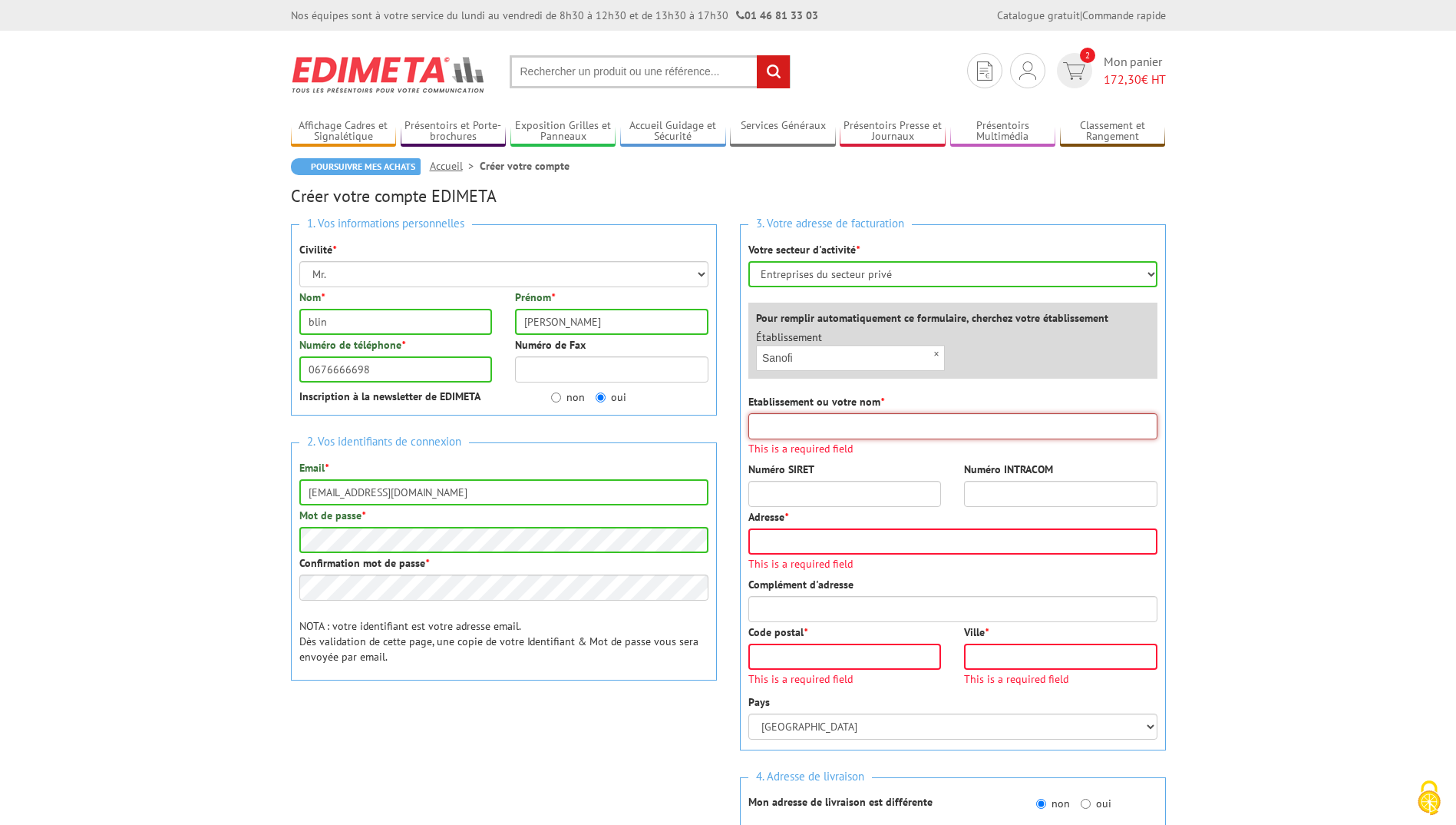
click at [856, 423] on input "Etablissement ou votre nom *" at bounding box center [952, 426] width 409 height 26
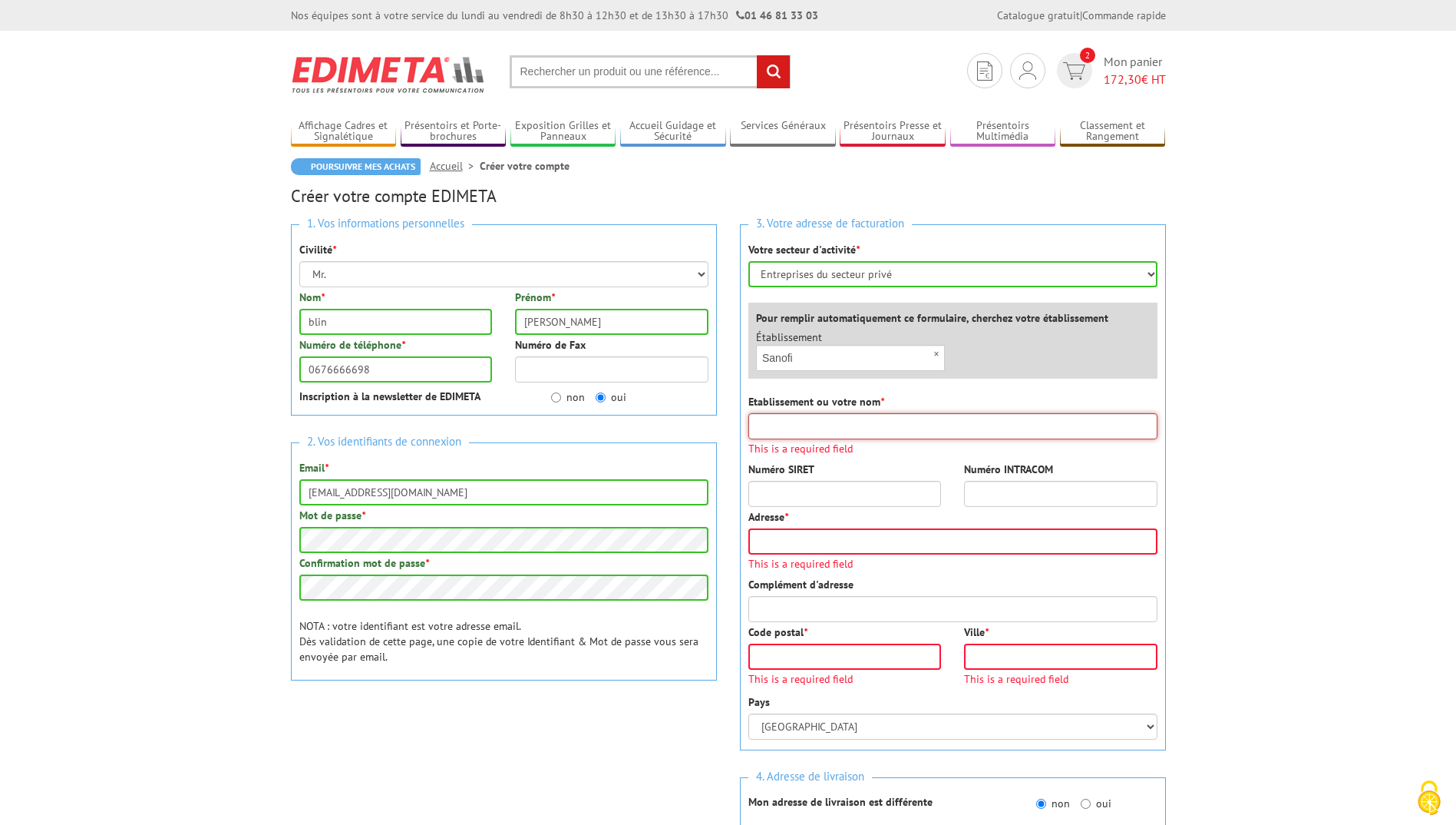
type input "SANOFI"
type input "94250"
type input "GENTILLY"
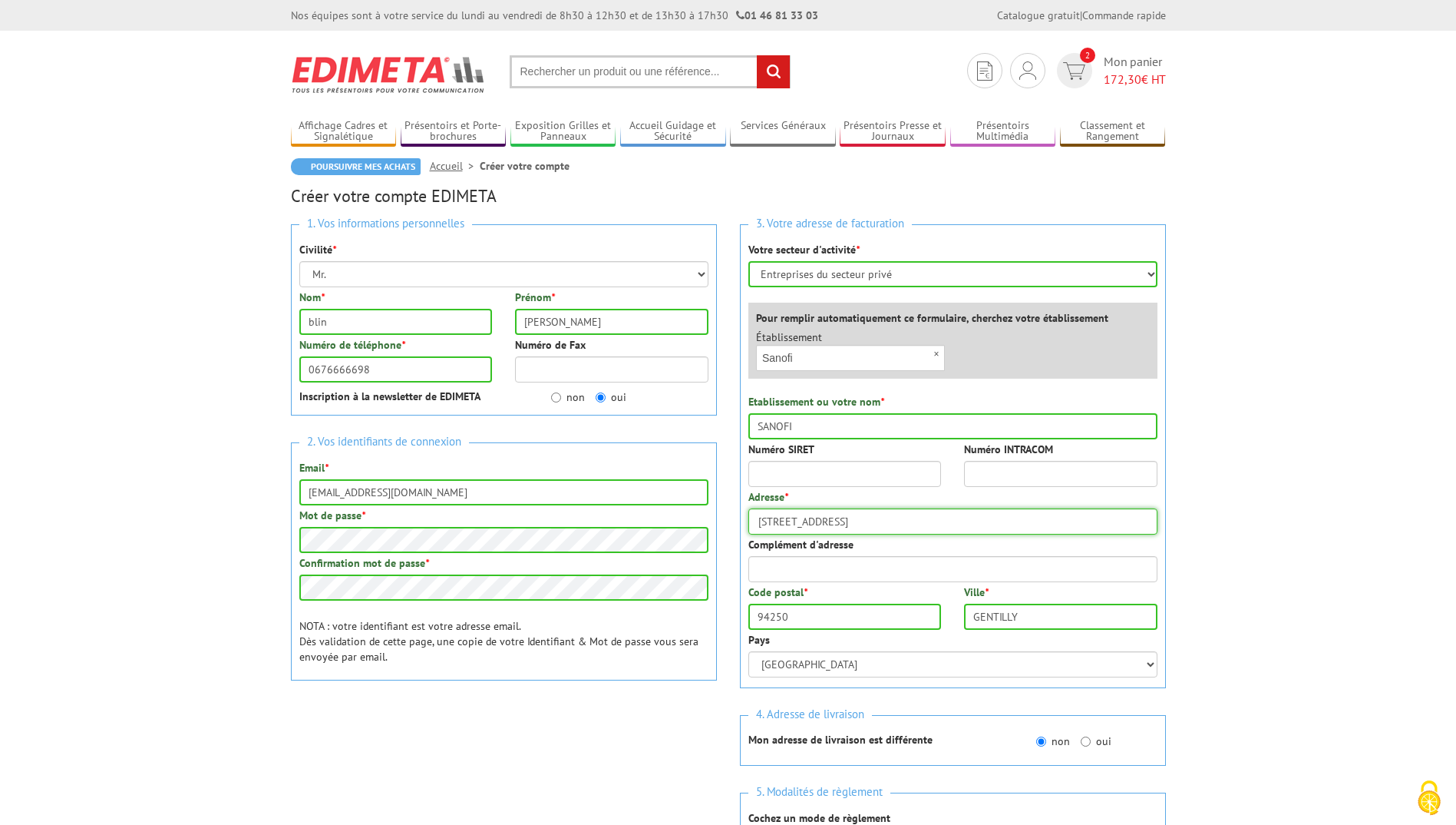
click at [702, 531] on div "1. Vos informations personnelles Civilité * Mr. Mme. Mlle. Nom * blin Prénom * …" at bounding box center [729, 563] width 898 height 702
type input "82 avenue raspail"
click at [813, 614] on input "94250" at bounding box center [845, 616] width 193 height 26
type input "94255"
click at [1191, 592] on body "Nos équipes sont à votre service du lundi au vendredi de 8h30 à 12h30 et de 13h…" at bounding box center [728, 704] width 1456 height 1408
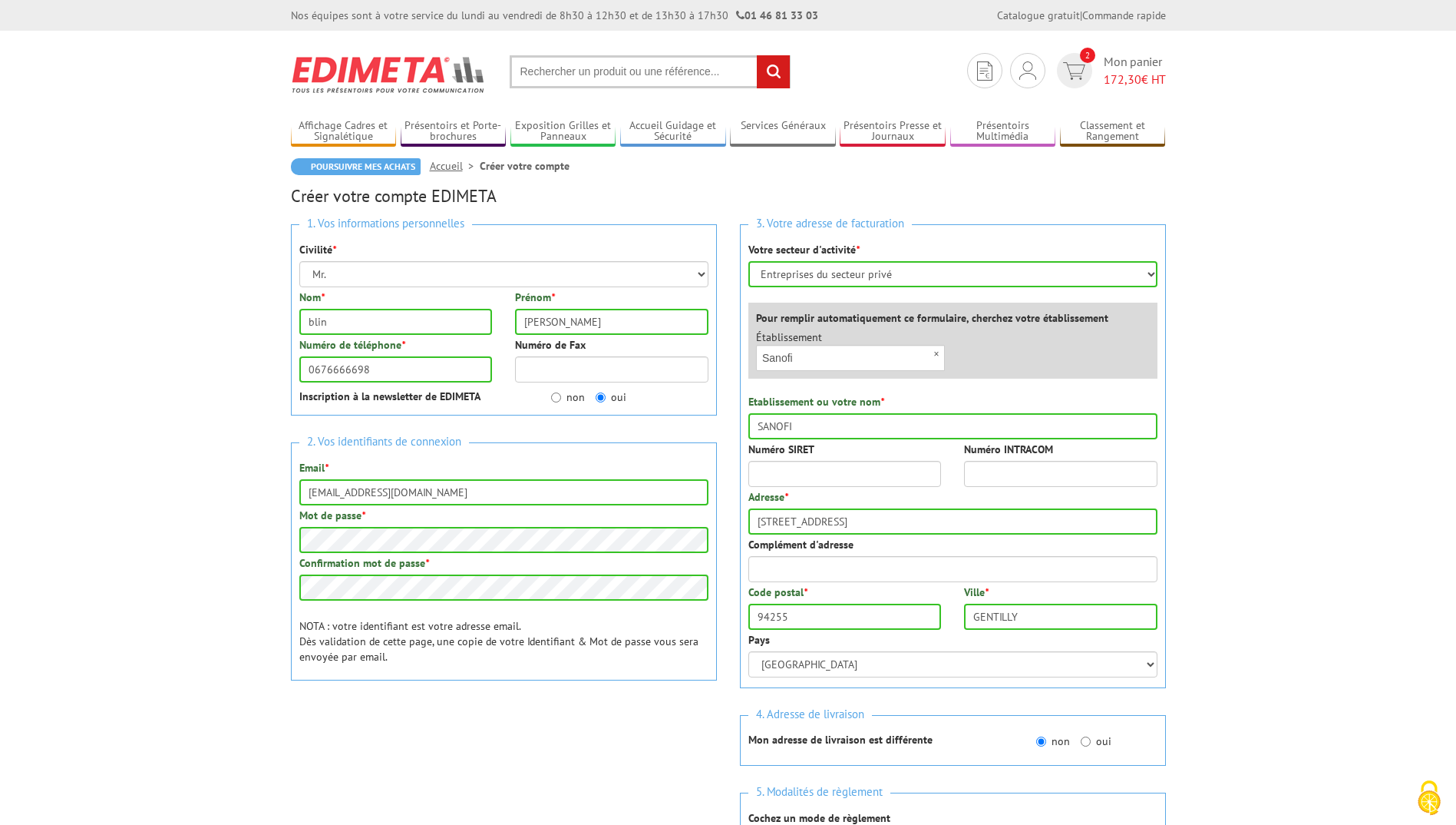
click at [1206, 585] on body "Nos équipes sont à votre service du lundi au vendredi de 8h30 à 12h30 et de 13h…" at bounding box center [728, 704] width 1456 height 1408
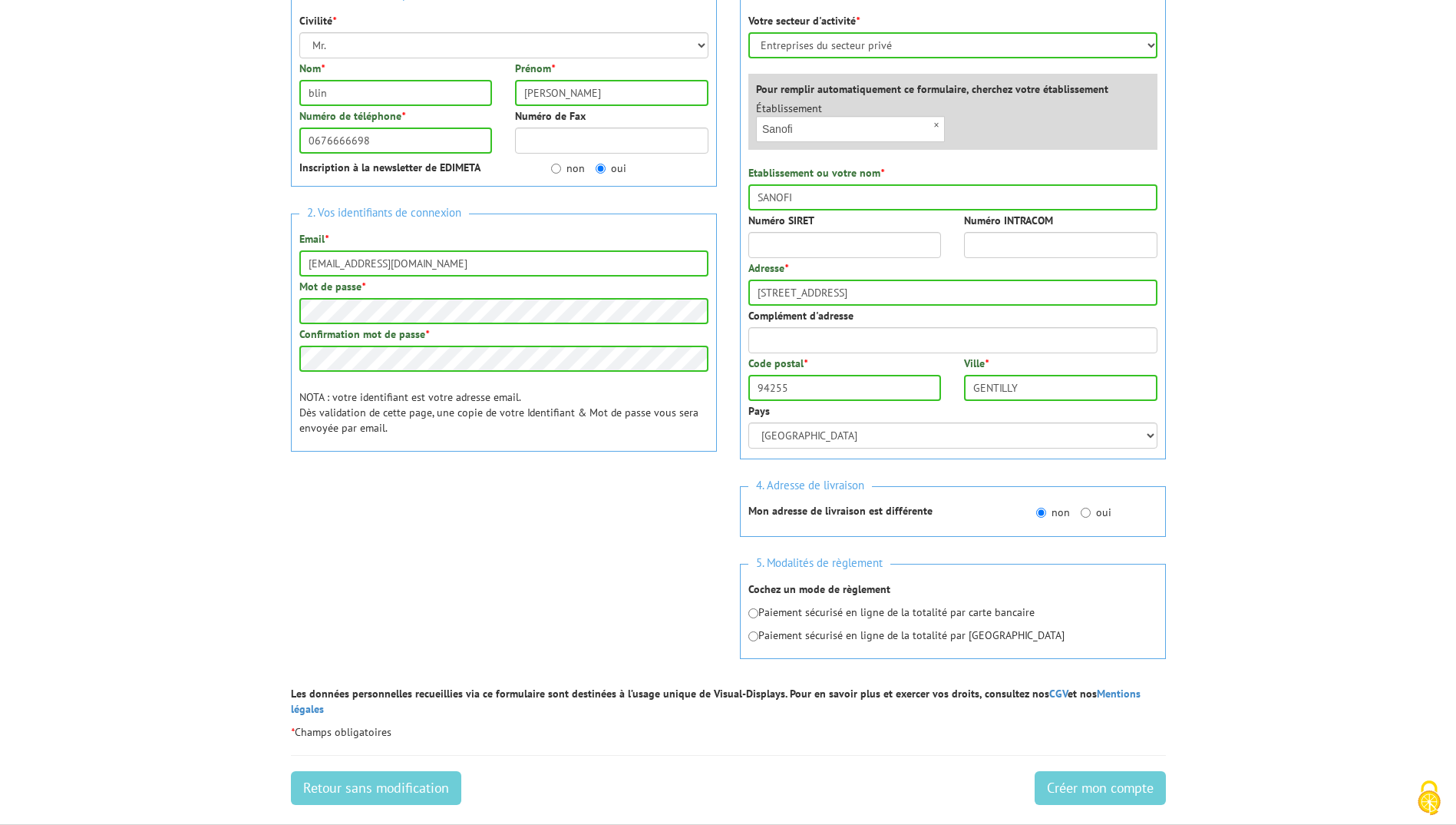
scroll to position [231, 0]
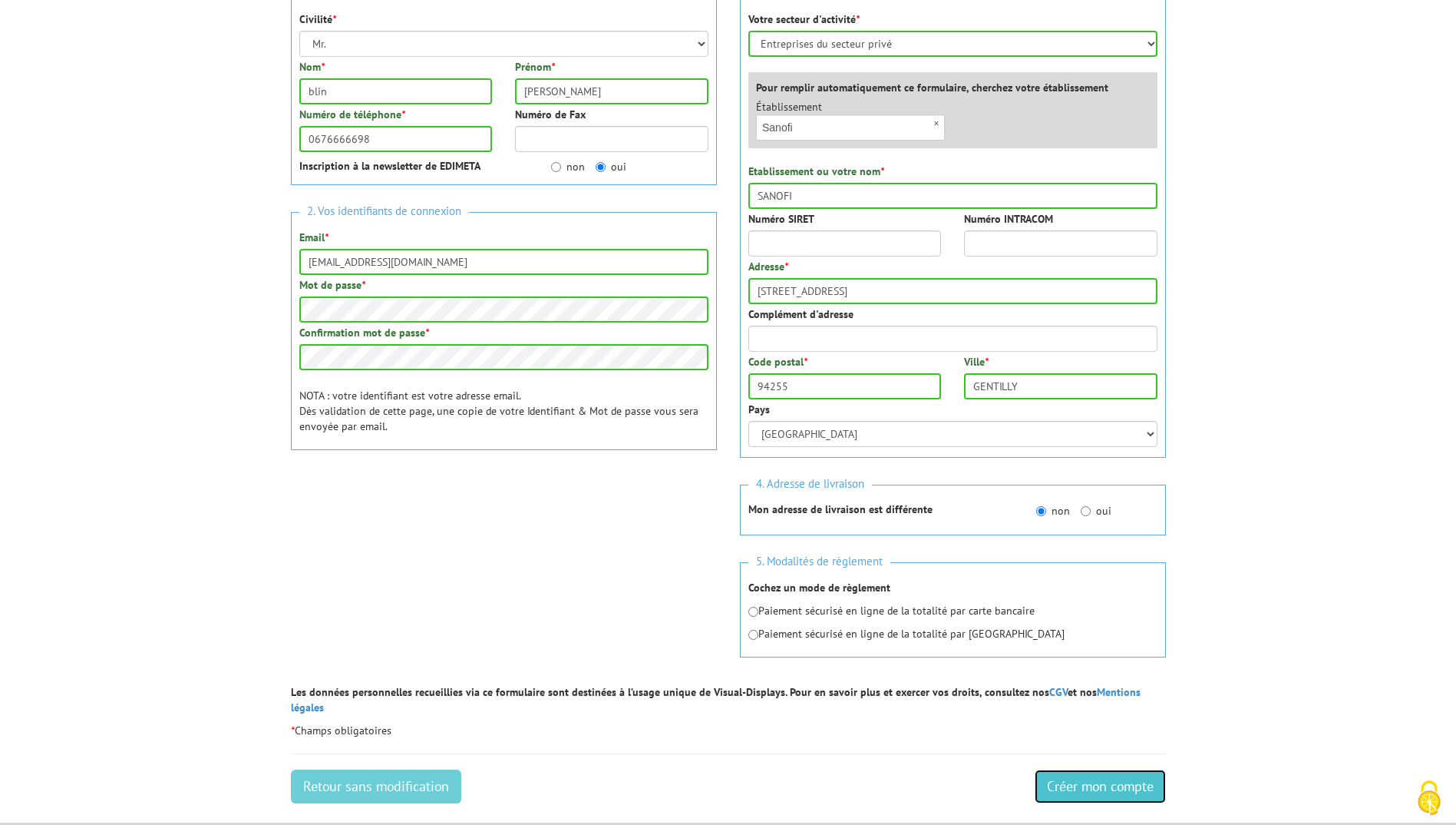
click at [1087, 769] on input "Créer mon compte" at bounding box center [1101, 786] width 131 height 34
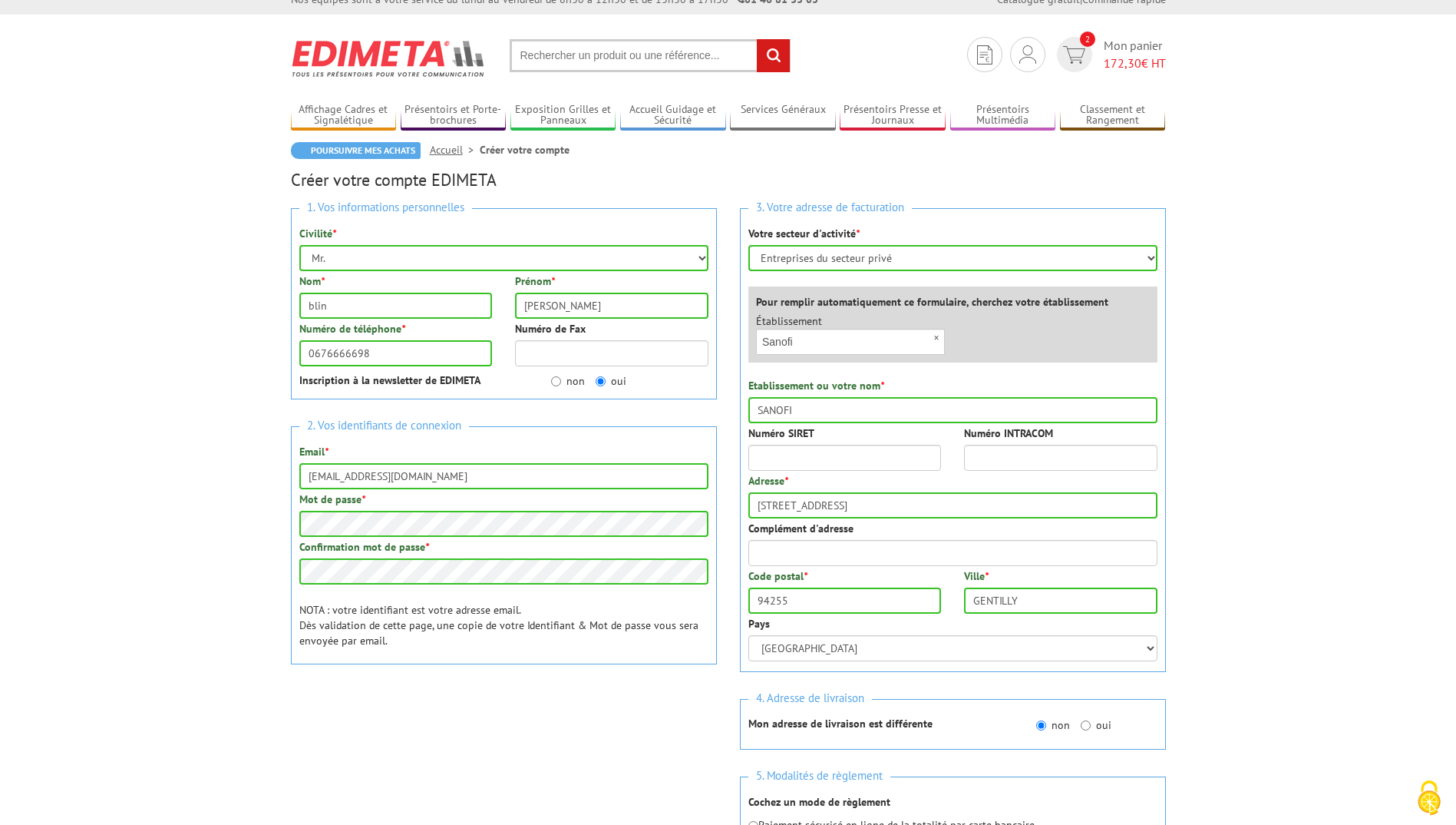
scroll to position [0, 0]
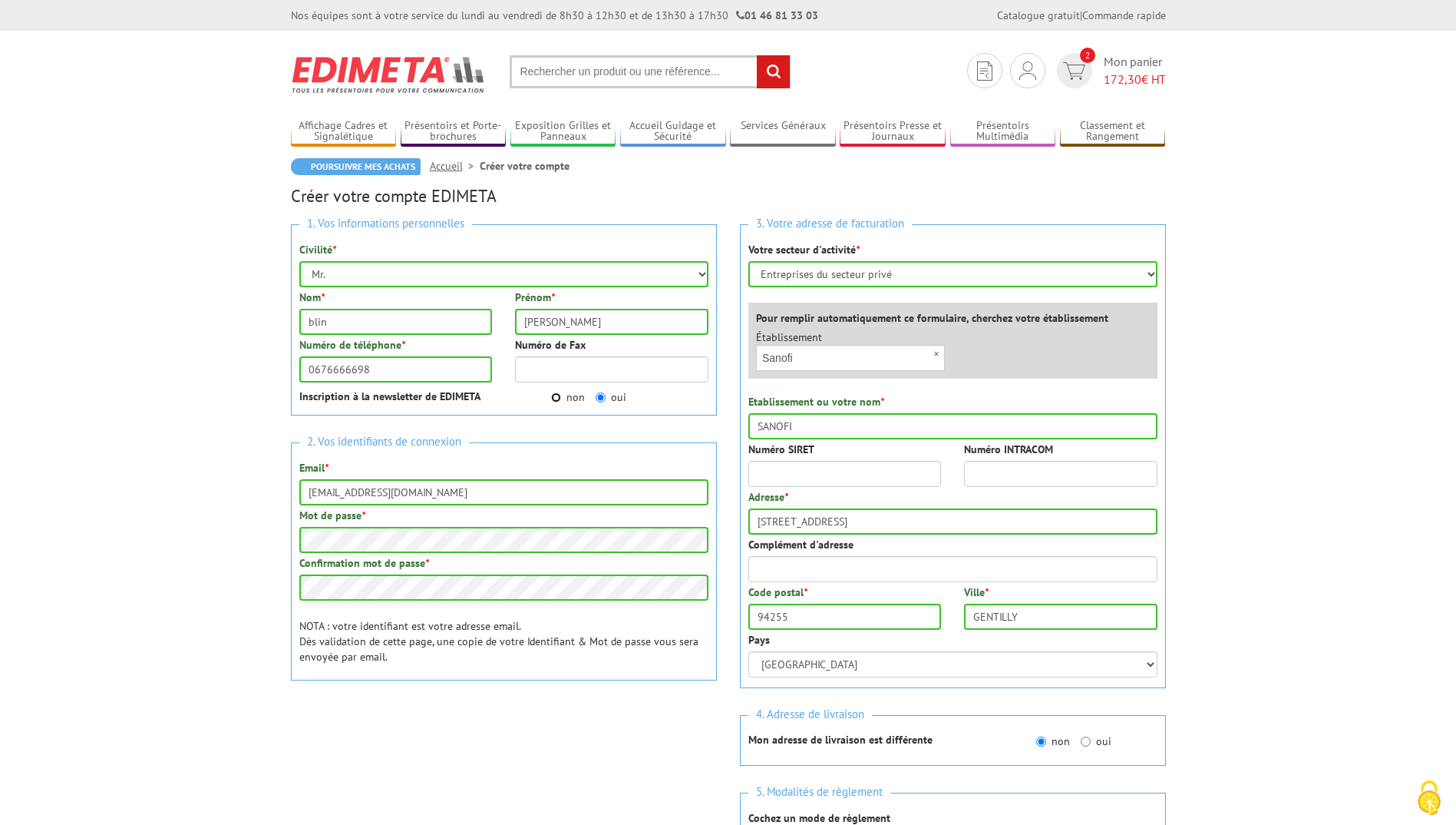
click at [554, 399] on input "non" at bounding box center [556, 397] width 10 height 10
radio input "true"
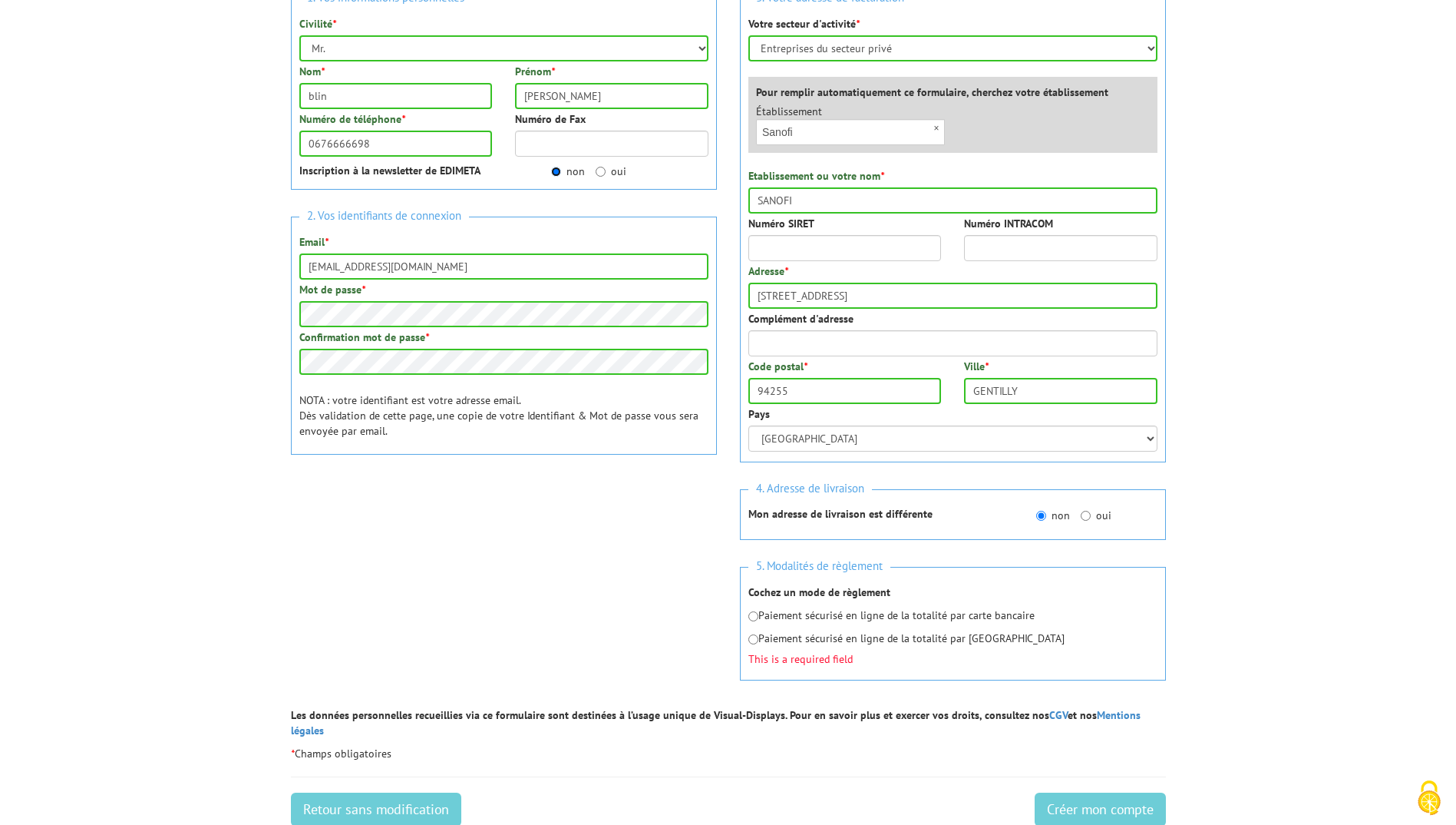
scroll to position [231, 0]
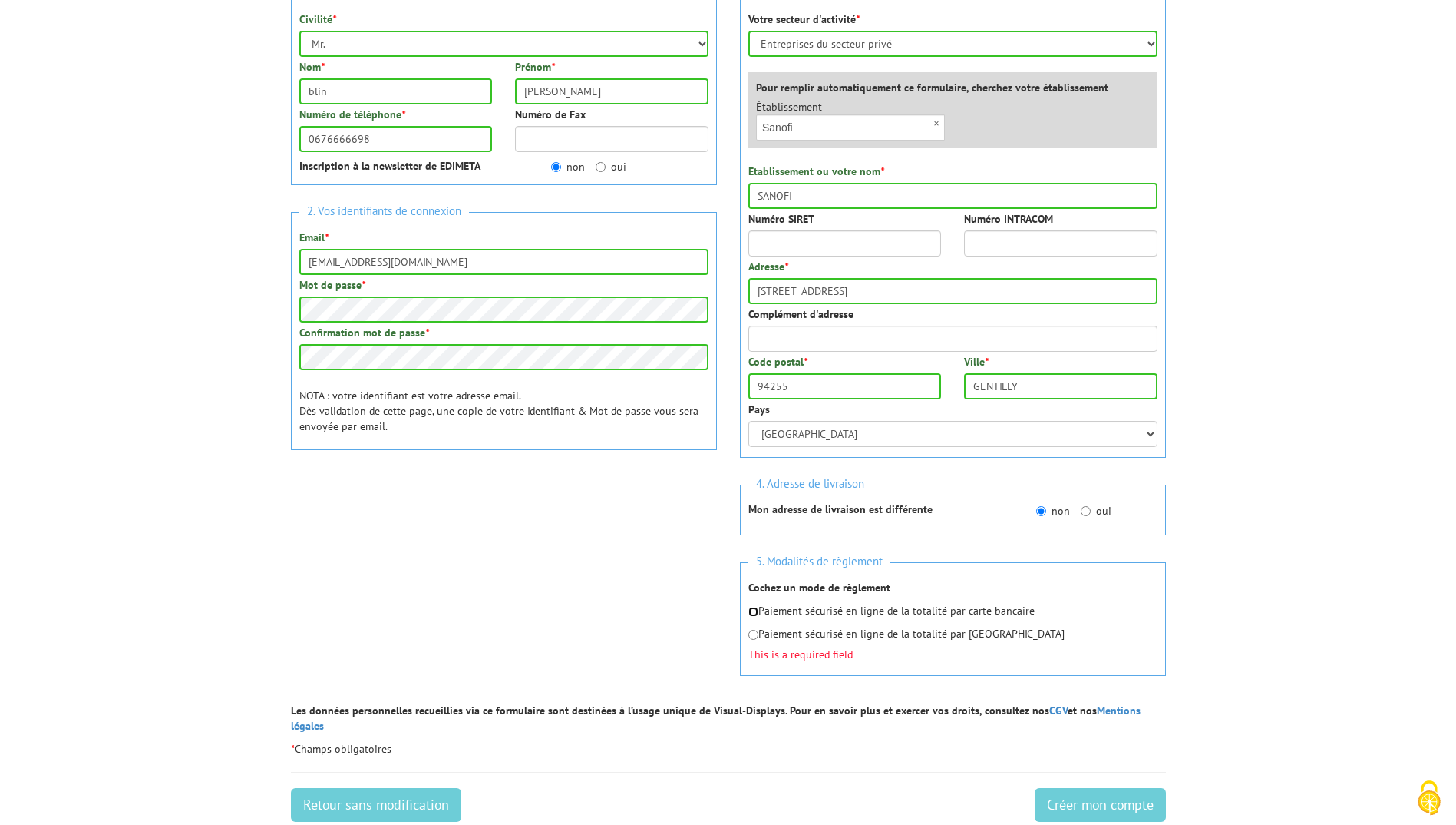
click at [754, 612] on input "radio" at bounding box center [753, 612] width 10 height 10
radio input "true"
click at [1093, 788] on input "Créer mon compte" at bounding box center [1101, 804] width 131 height 34
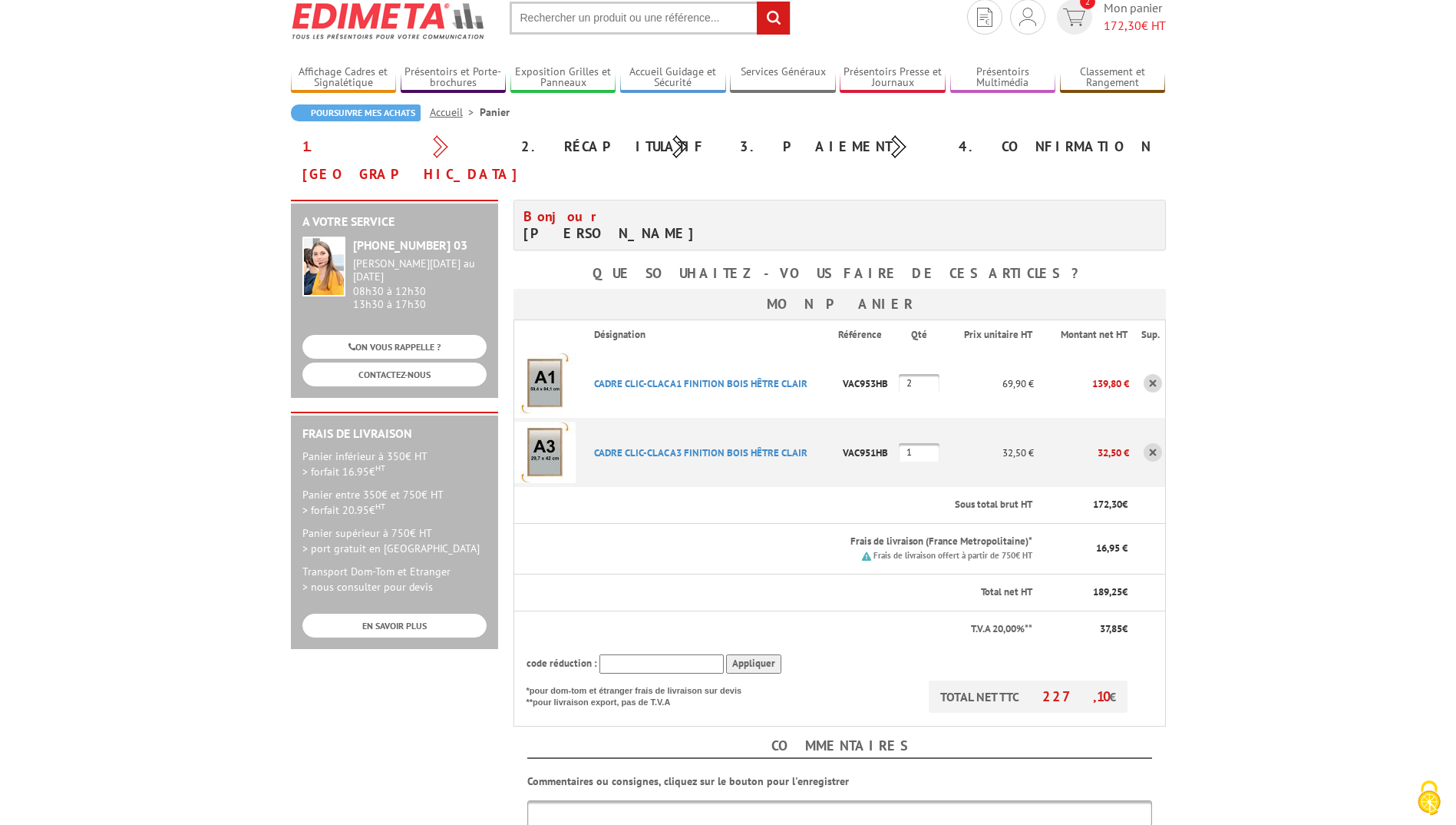
scroll to position [231, 0]
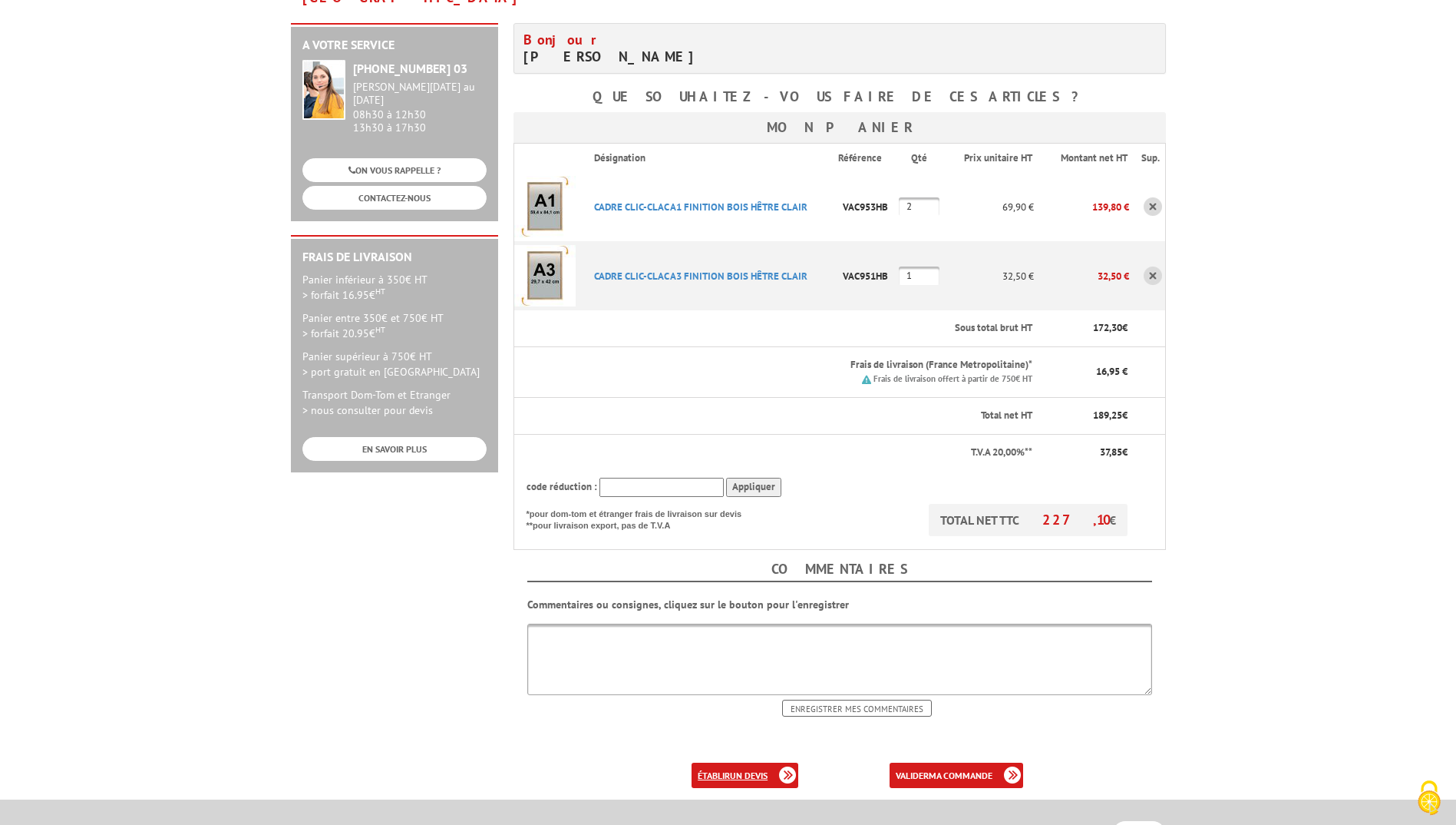
click at [766, 769] on b "un devis" at bounding box center [748, 775] width 37 height 12
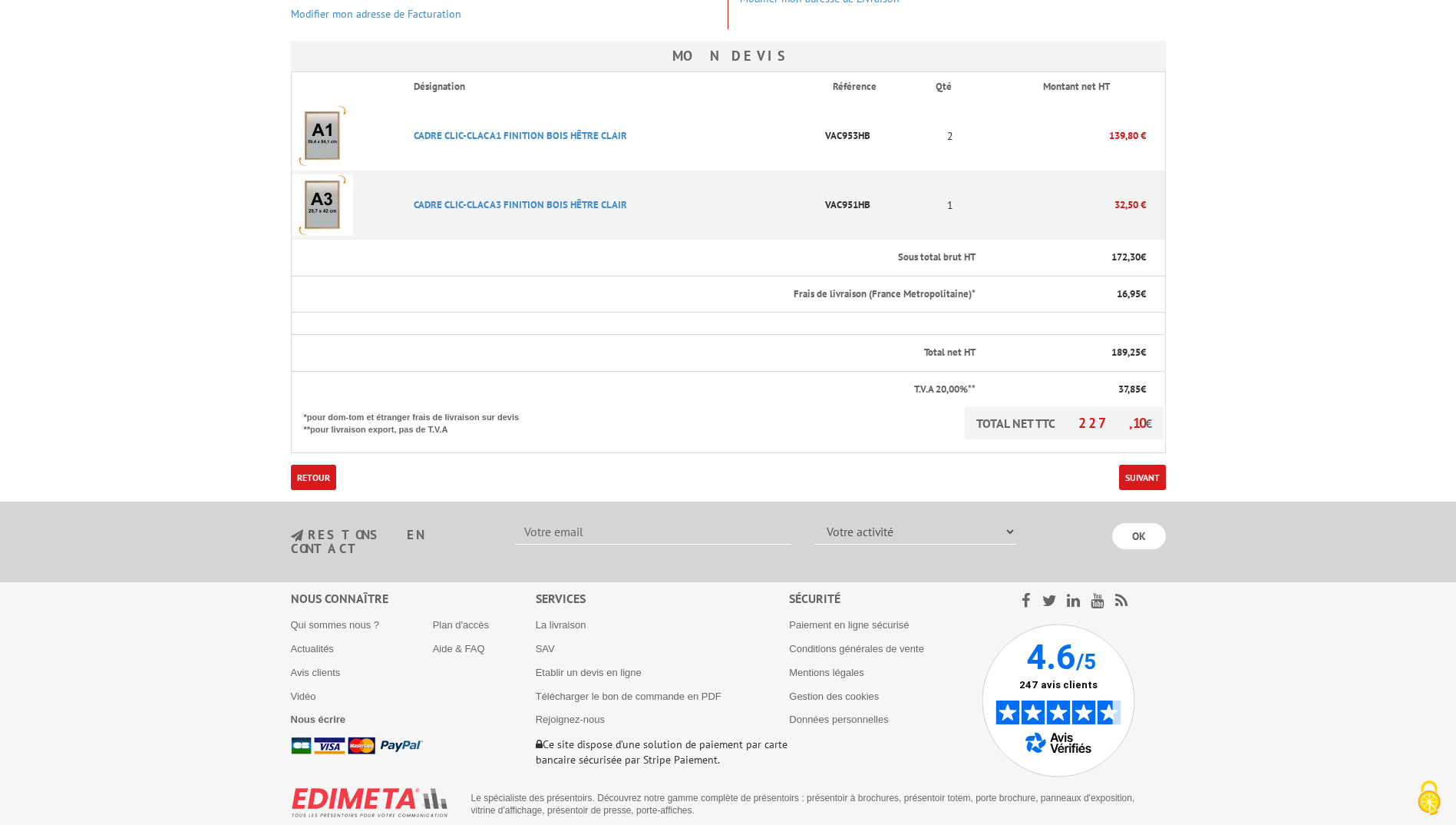
scroll to position [356, 0]
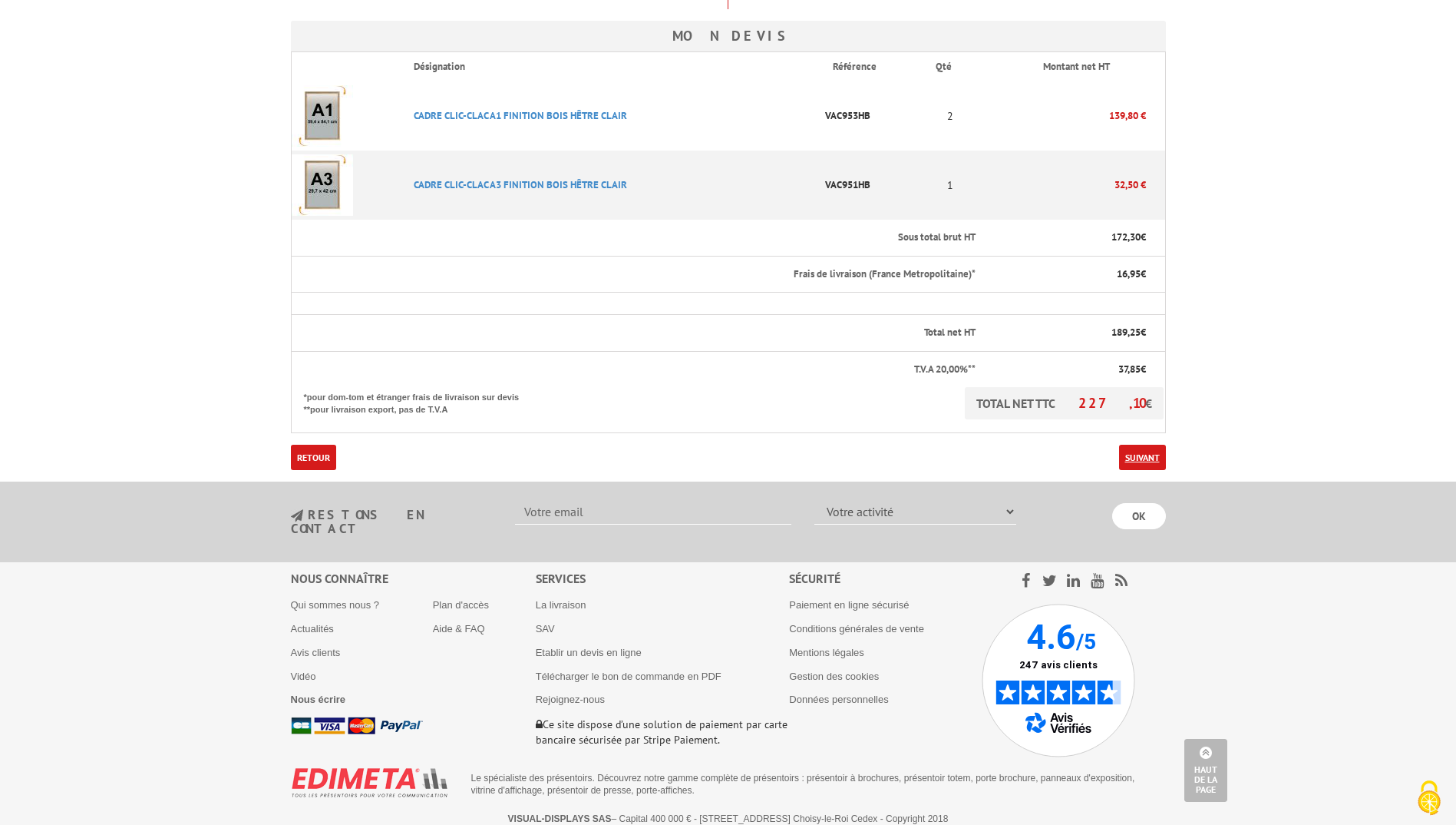
click at [1144, 455] on link "Suivant" at bounding box center [1142, 458] width 46 height 26
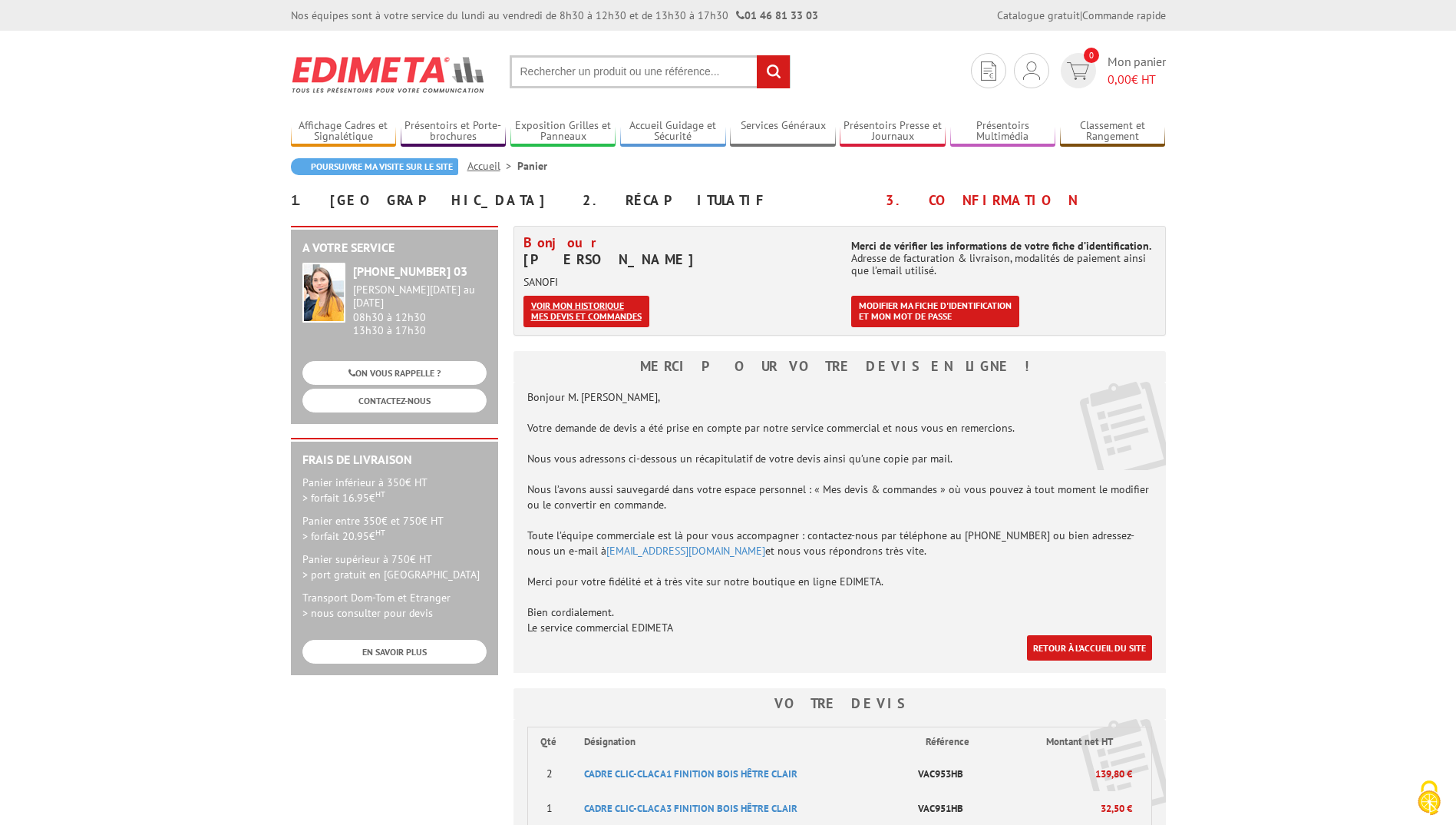
click at [599, 312] on link "Voir mon historique mes devis et commandes" at bounding box center [587, 311] width 126 height 32
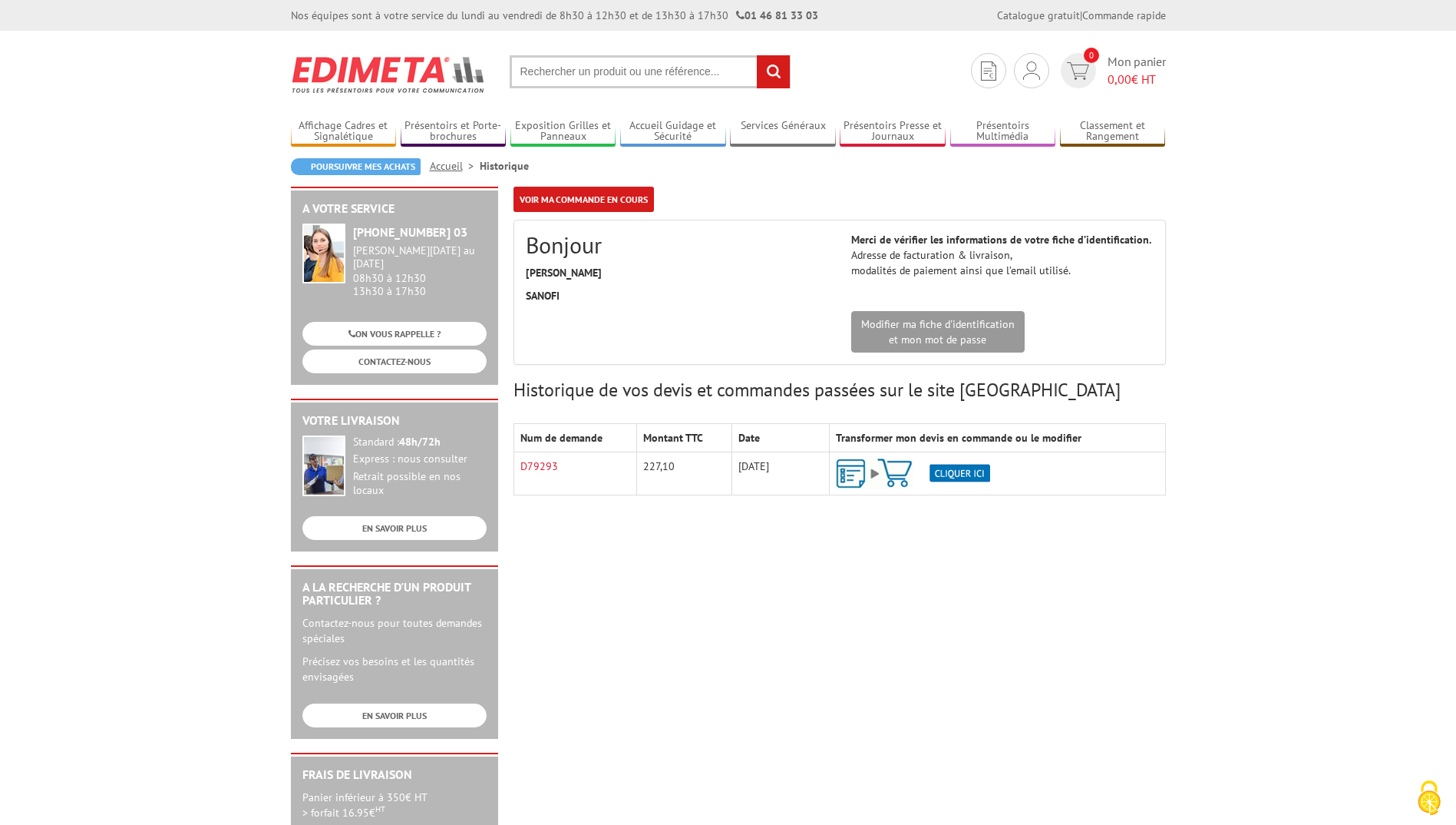
click at [851, 470] on img at bounding box center [913, 473] width 154 height 30
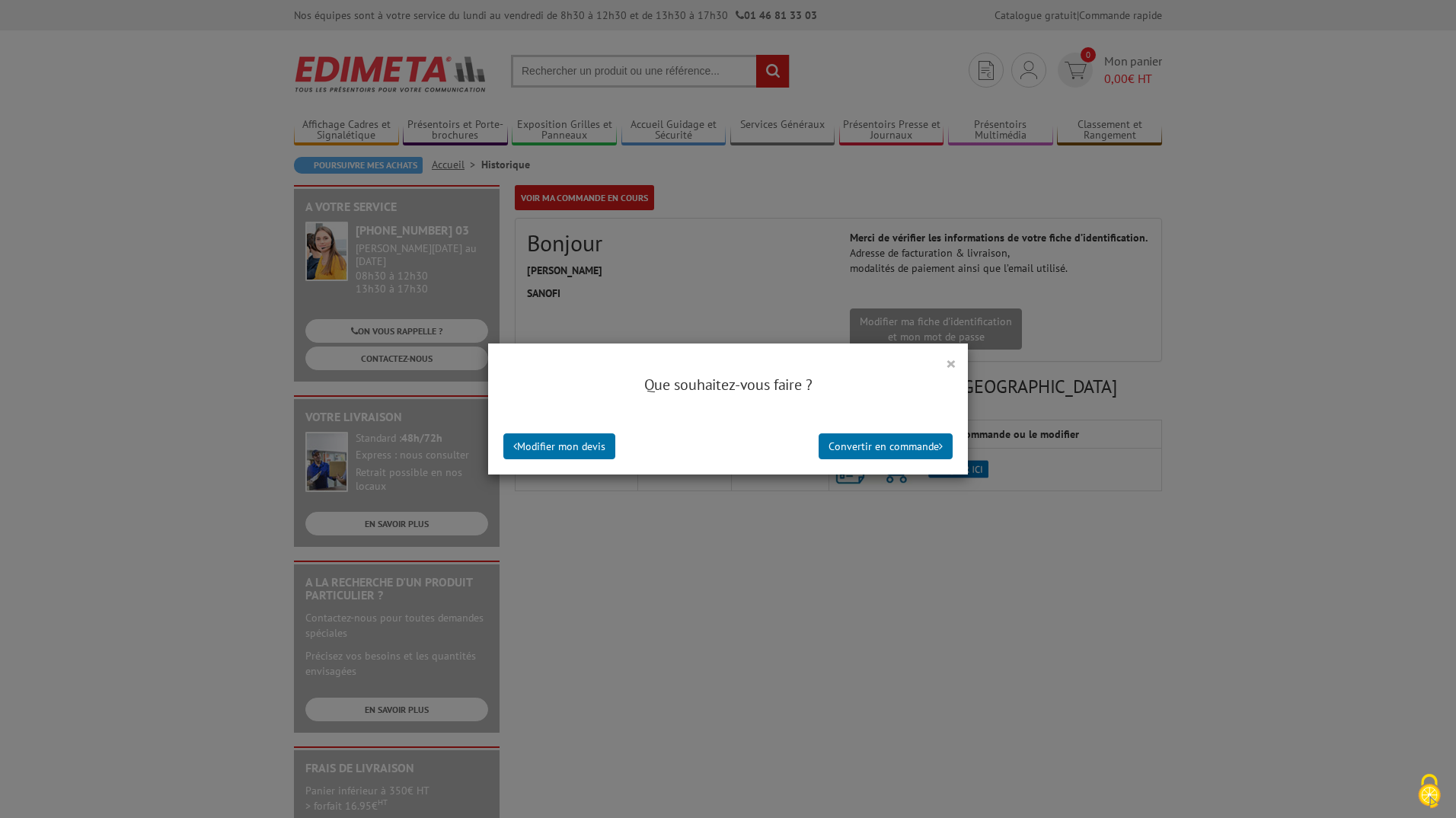
click at [948, 362] on button "×" at bounding box center [951, 363] width 11 height 20
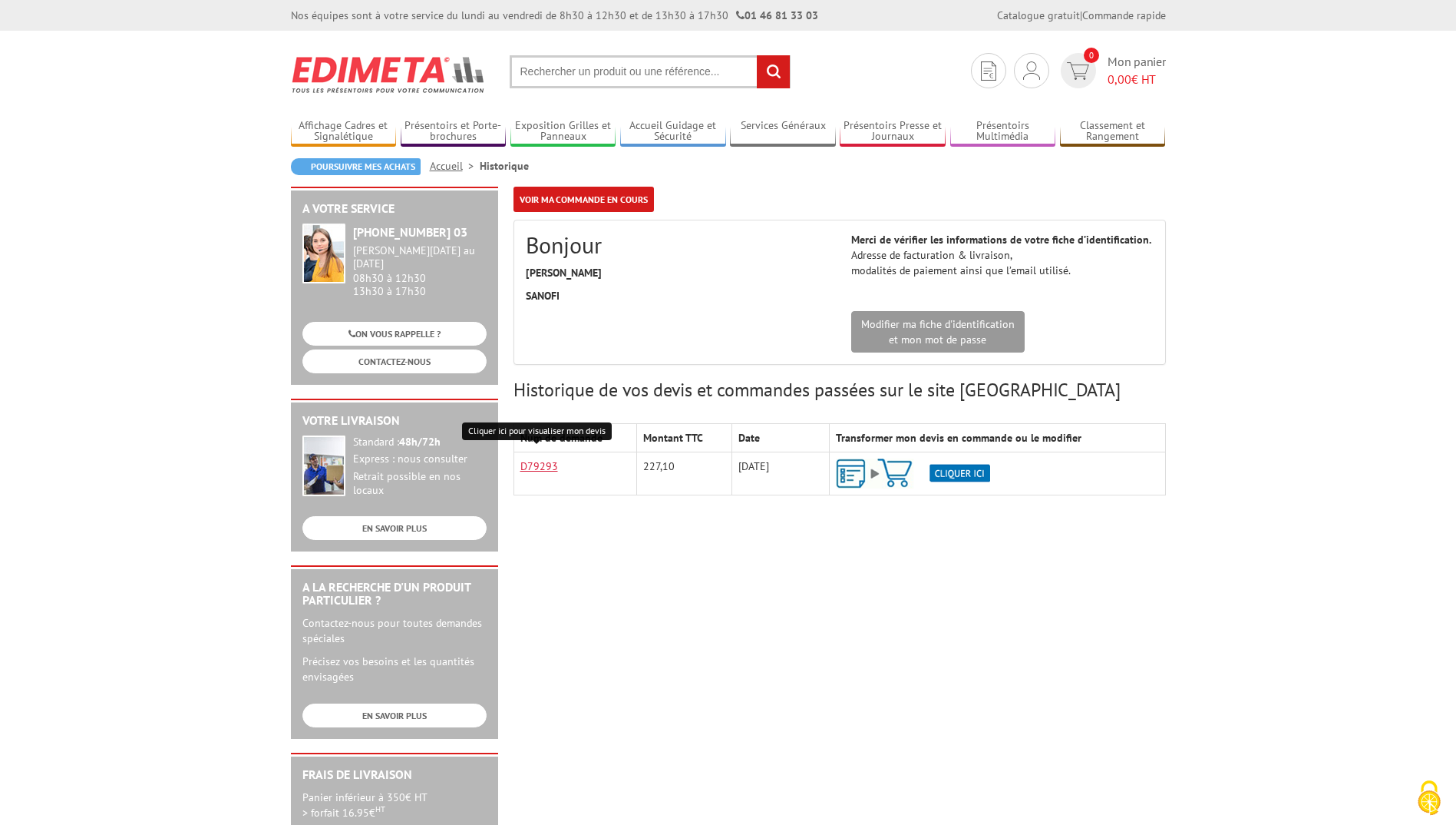
click at [538, 466] on link "D79293" at bounding box center [538, 466] width 37 height 14
